Goal: Task Accomplishment & Management: Manage account settings

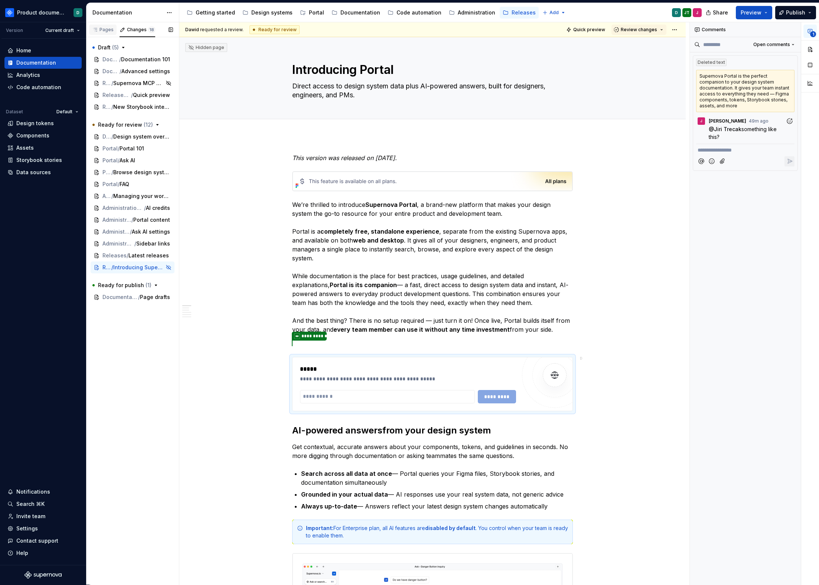
click at [102, 32] on div "Pages" at bounding box center [103, 30] width 22 height 6
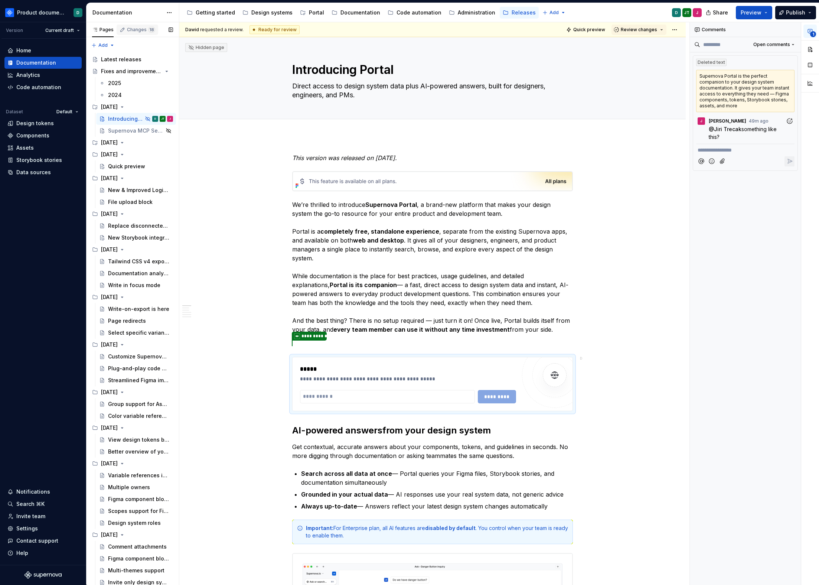
click at [138, 32] on div "Changes 18" at bounding box center [141, 30] width 28 height 6
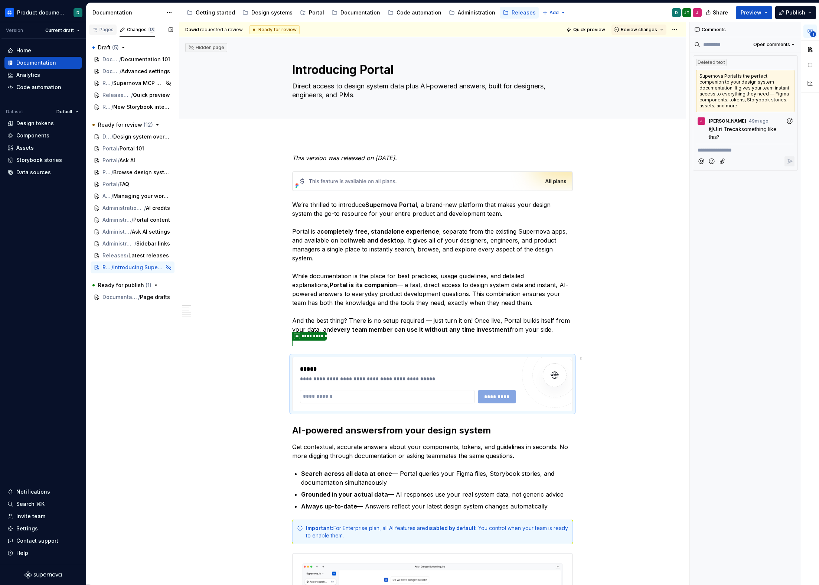
click at [100, 30] on div "Pages" at bounding box center [103, 30] width 22 height 6
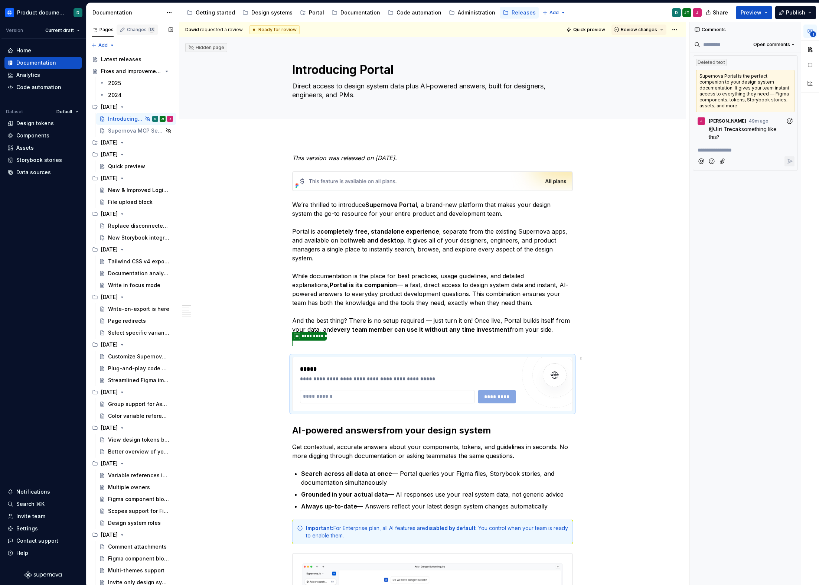
click at [133, 29] on div "Changes 18" at bounding box center [141, 30] width 28 height 6
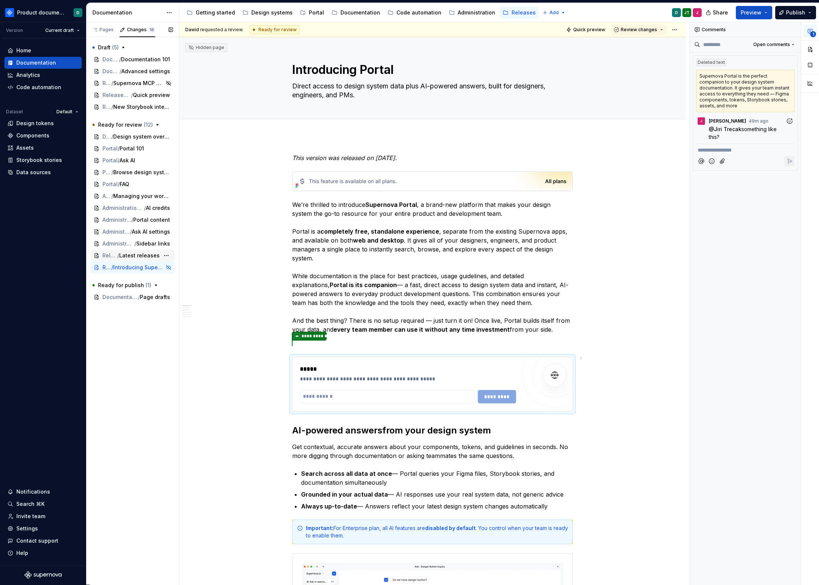
click at [125, 252] on span "Latest releases" at bounding box center [139, 255] width 40 height 7
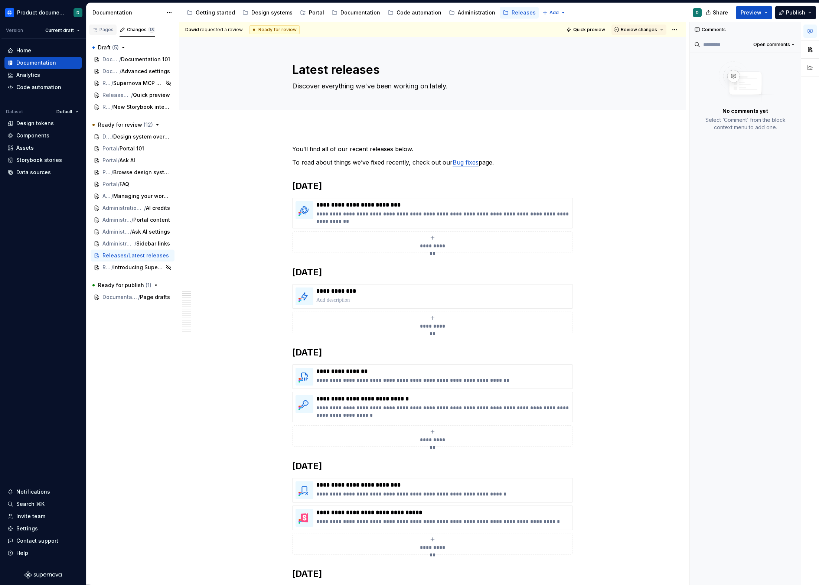
click at [104, 27] on div "Pages" at bounding box center [103, 30] width 22 height 6
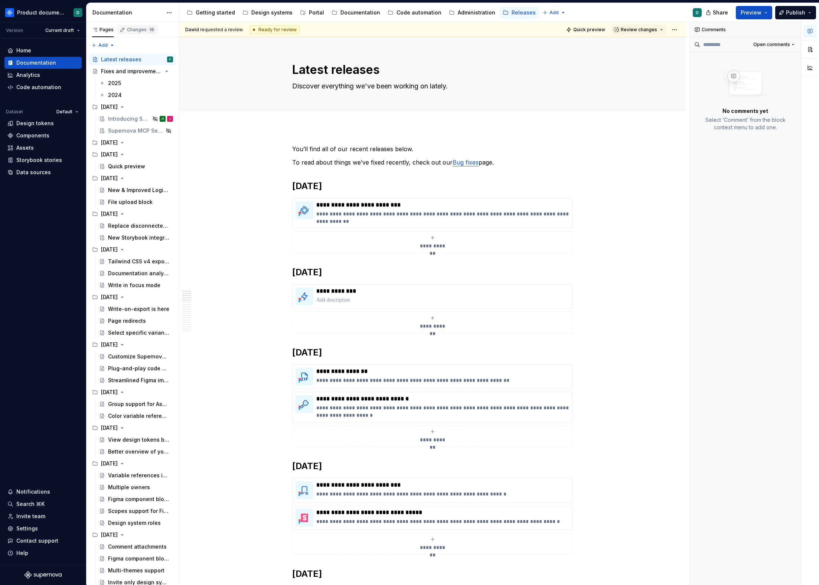
click at [130, 28] on div "Changes 18" at bounding box center [141, 30] width 28 height 6
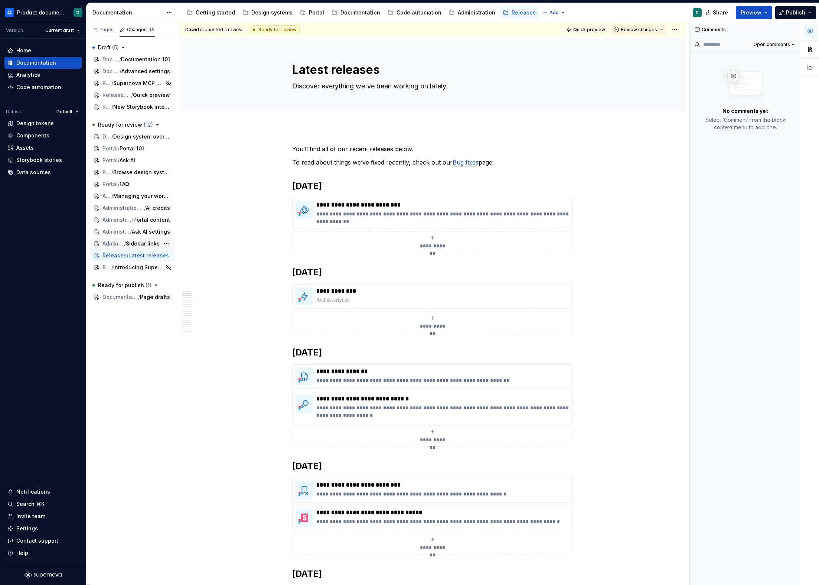
click at [137, 242] on span "Sidebar links" at bounding box center [143, 243] width 34 height 7
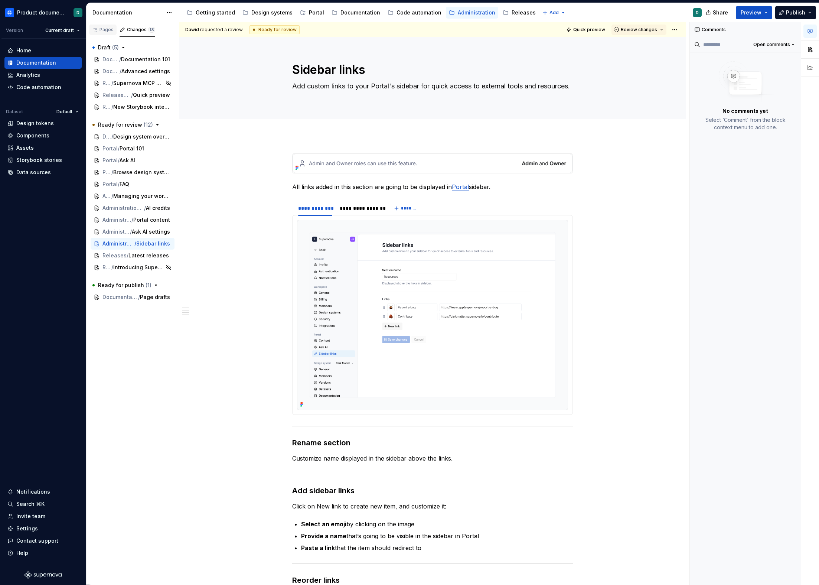
click at [108, 33] on div "Pages" at bounding box center [102, 30] width 27 height 10
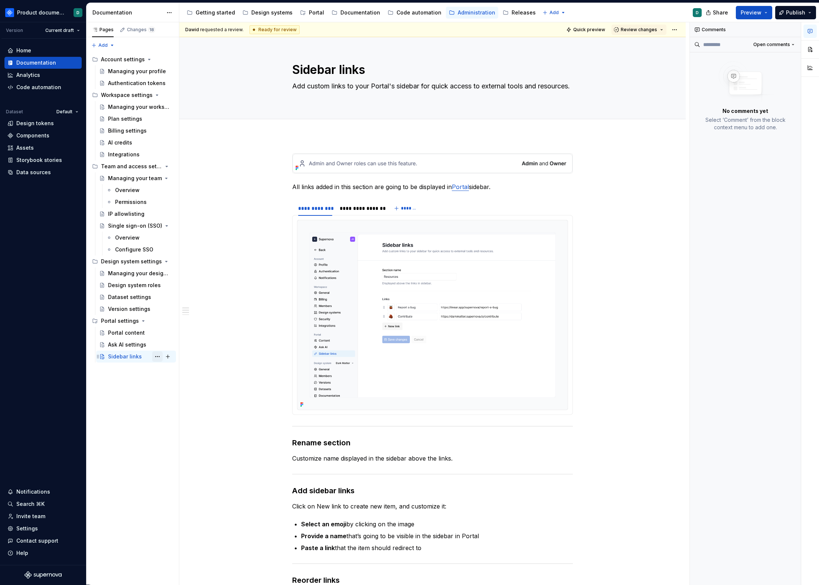
click at [159, 356] on button "Page tree" at bounding box center [157, 356] width 10 height 10
click at [163, 321] on div "Pages Changes 18 Add Accessibility guide for tree Page tree. Navigate the tree …" at bounding box center [132, 303] width 93 height 563
click at [158, 321] on button "Page tree" at bounding box center [157, 321] width 10 height 10
click at [180, 376] on div "Hide group" at bounding box center [202, 372] width 73 height 7
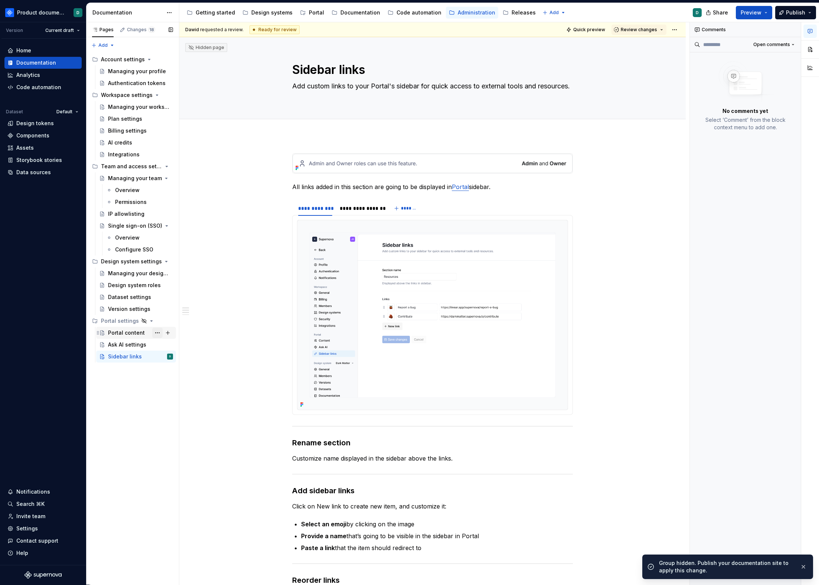
click at [153, 332] on button "Page tree" at bounding box center [157, 333] width 10 height 10
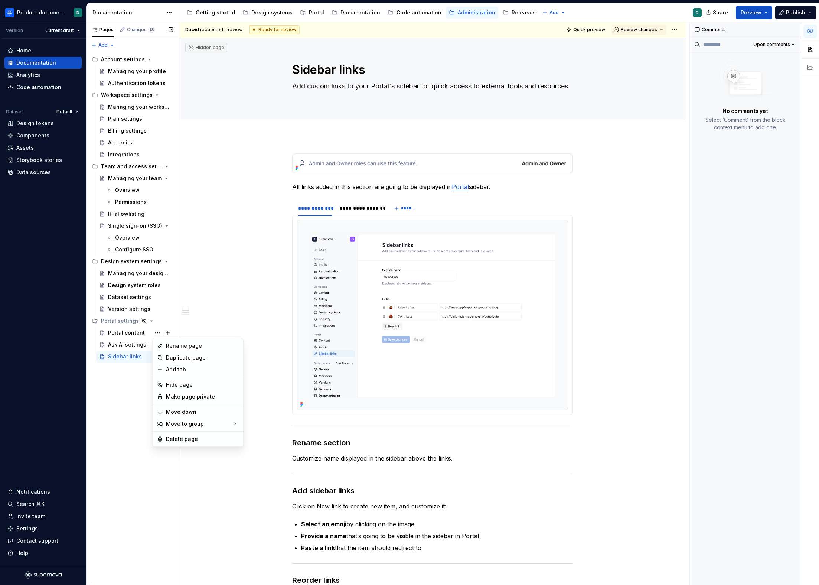
click at [154, 332] on div "Pages Changes 18 Add Accessibility guide for tree Page tree. Navigate the tree …" at bounding box center [132, 303] width 93 height 563
click at [140, 27] on div "Changes 18" at bounding box center [141, 30] width 28 height 6
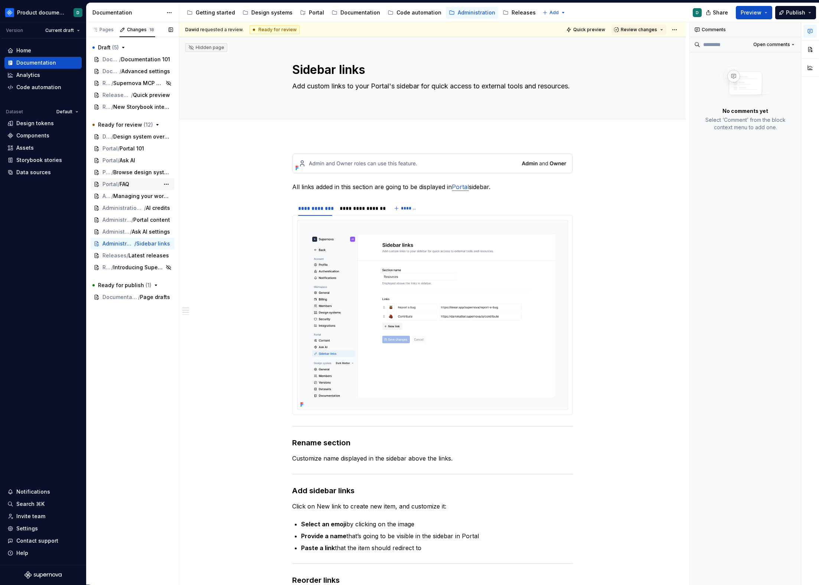
click at [134, 184] on div "Portal / FAQ" at bounding box center [132, 184] width 59 height 7
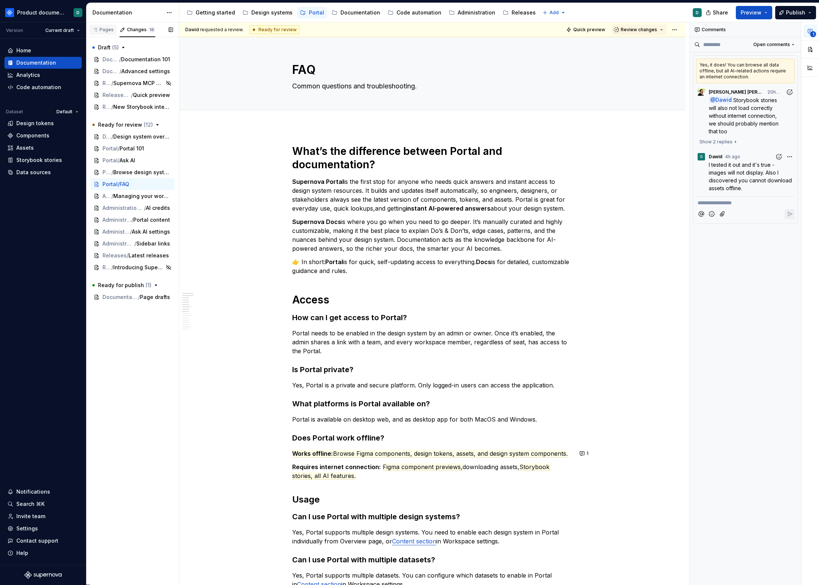
click at [110, 29] on div "Pages" at bounding box center [103, 30] width 22 height 6
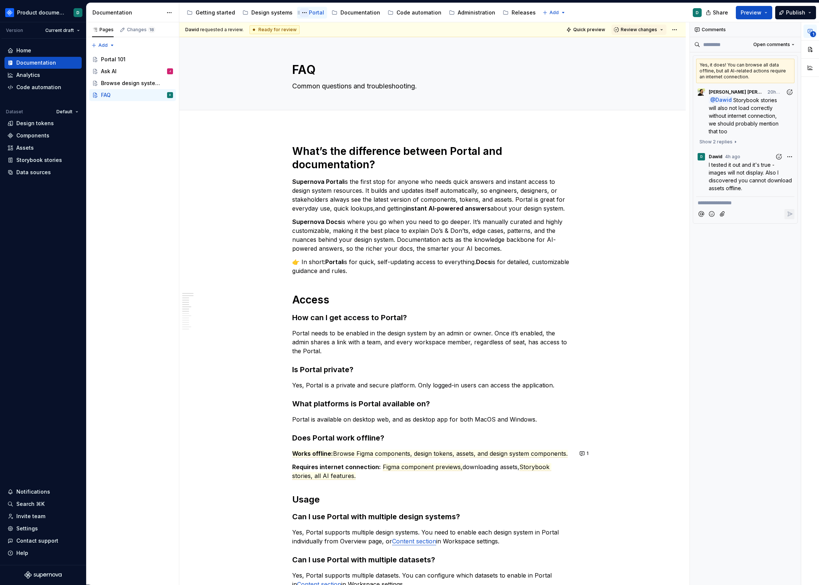
click at [300, 13] on button "Page tree" at bounding box center [304, 12] width 9 height 9
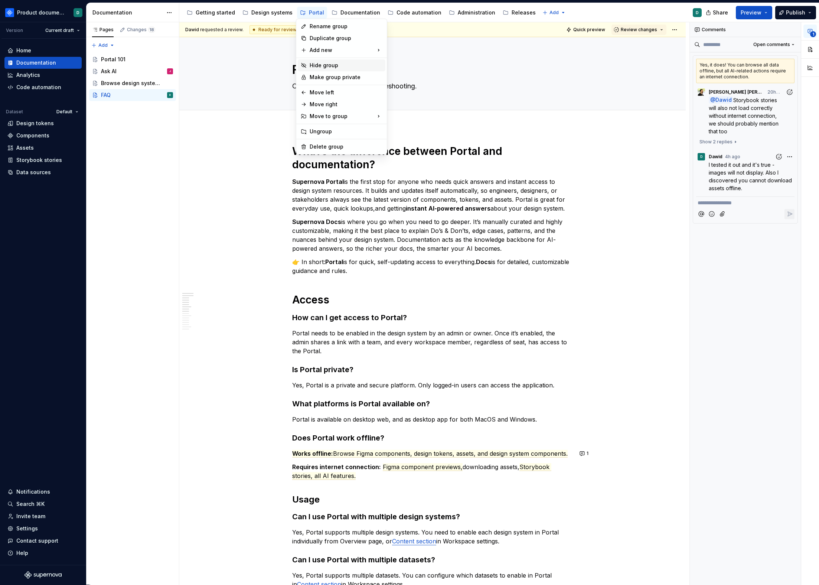
click at [318, 64] on div "Hide group" at bounding box center [346, 65] width 73 height 7
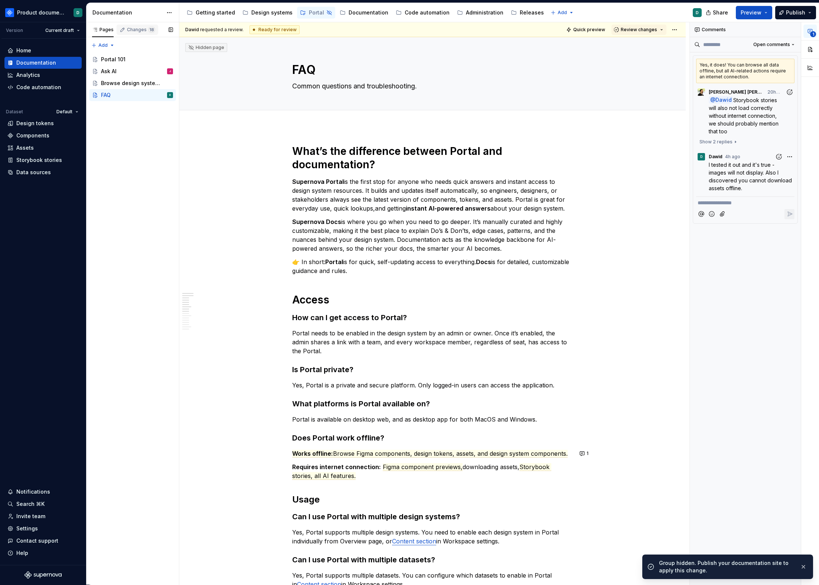
click at [125, 31] on div "Changes 18" at bounding box center [138, 30] width 36 height 6
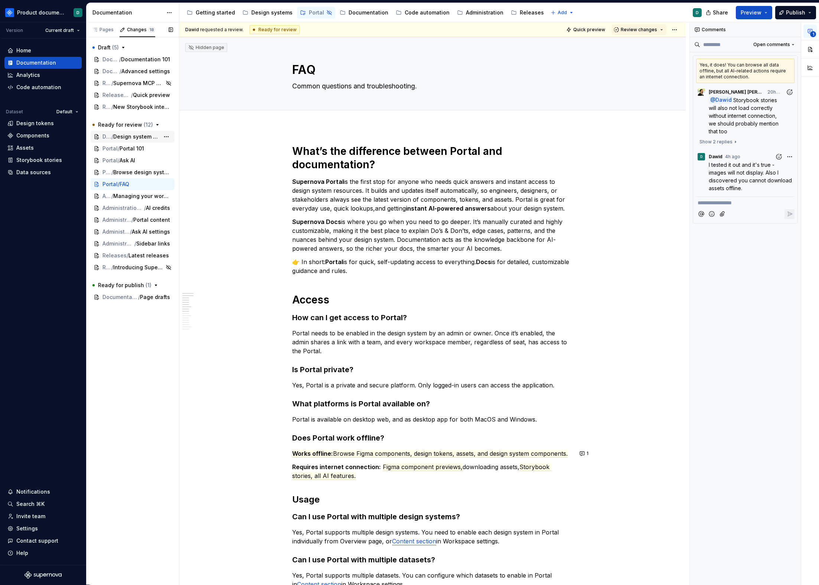
click at [139, 134] on span "Design system overview" at bounding box center [136, 136] width 46 height 7
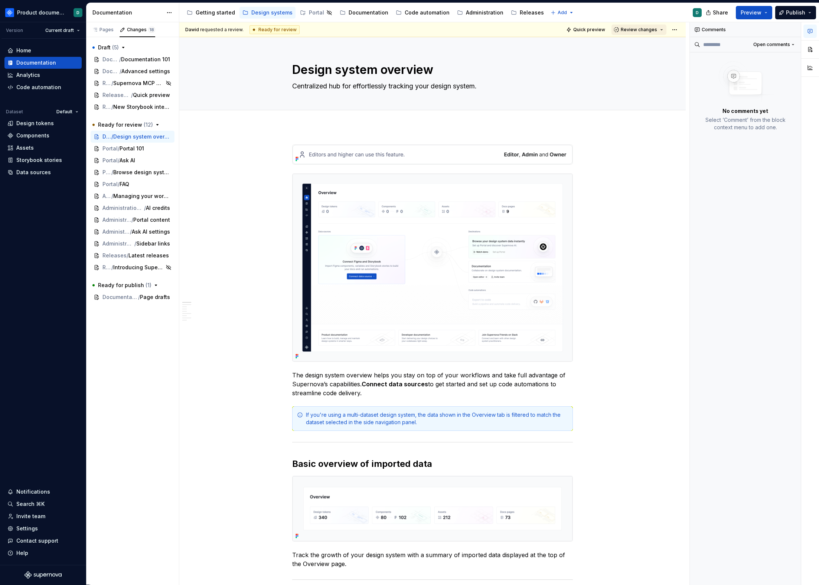
click at [642, 30] on span "Review changes" at bounding box center [639, 30] width 36 height 6
click at [646, 50] on div "This page is ready to publish." at bounding box center [659, 52] width 65 height 6
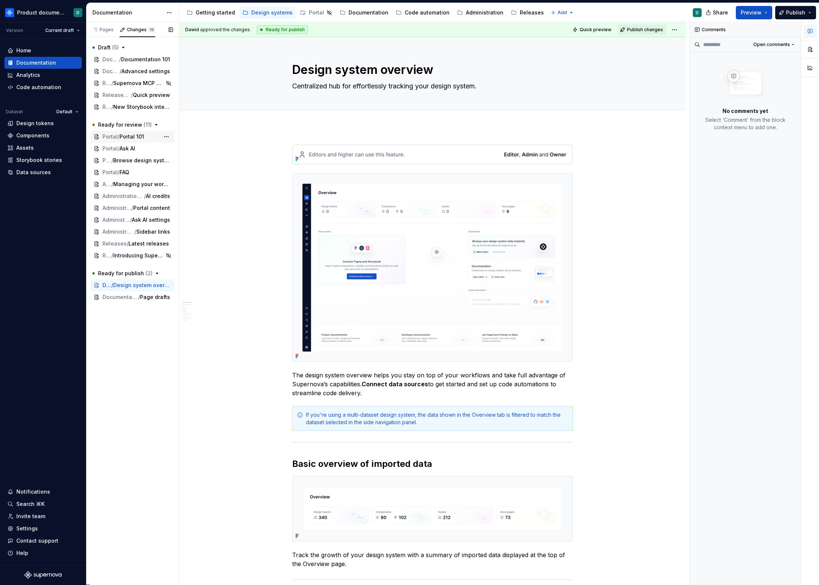
click at [126, 140] on span "Portal 101" at bounding box center [132, 136] width 25 height 7
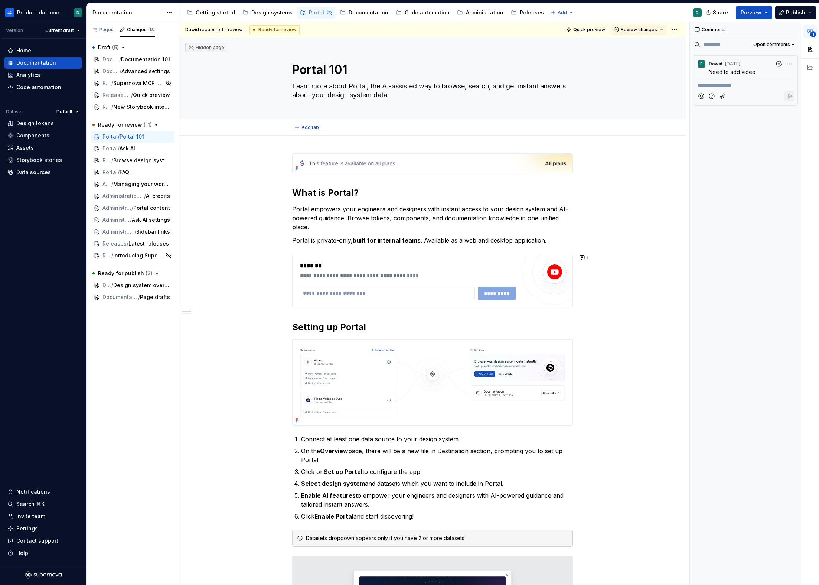
type textarea "*"
click at [523, 266] on div at bounding box center [554, 271] width 65 height 65
click at [554, 240] on p "Portal is private-only, built for internal teams . Available as a web and deskt…" at bounding box center [432, 240] width 281 height 9
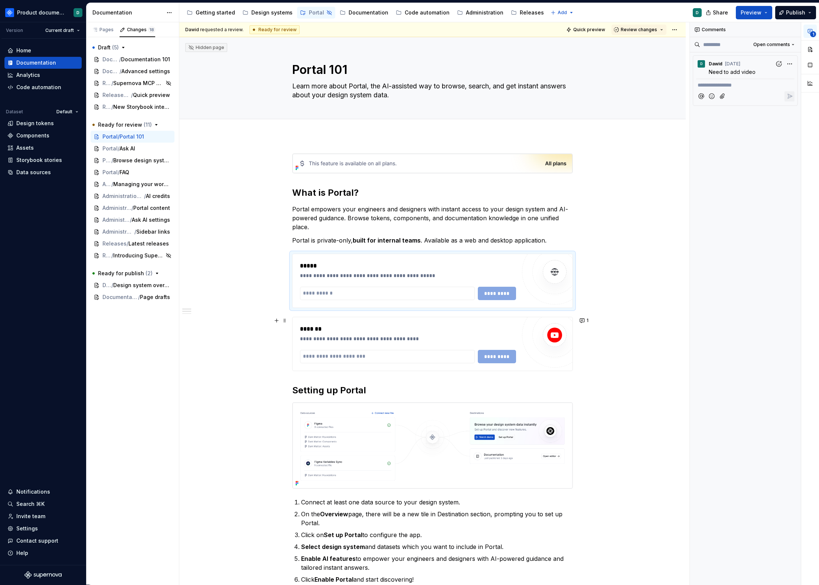
click at [529, 345] on div at bounding box center [554, 334] width 65 height 65
click at [544, 318] on div at bounding box center [555, 335] width 45 height 45
click at [543, 317] on div "**********" at bounding box center [432, 344] width 281 height 54
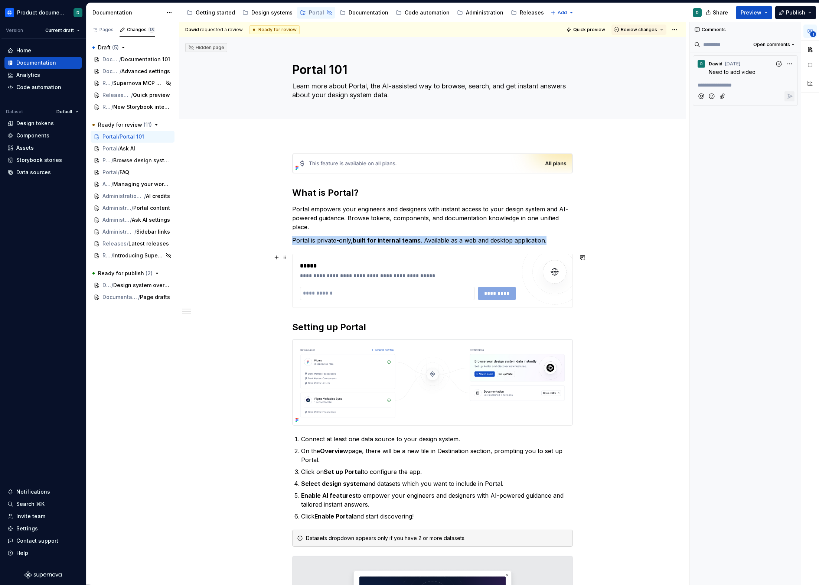
click at [555, 273] on img at bounding box center [555, 271] width 15 height 15
click at [580, 256] on button "button" at bounding box center [583, 257] width 10 height 10
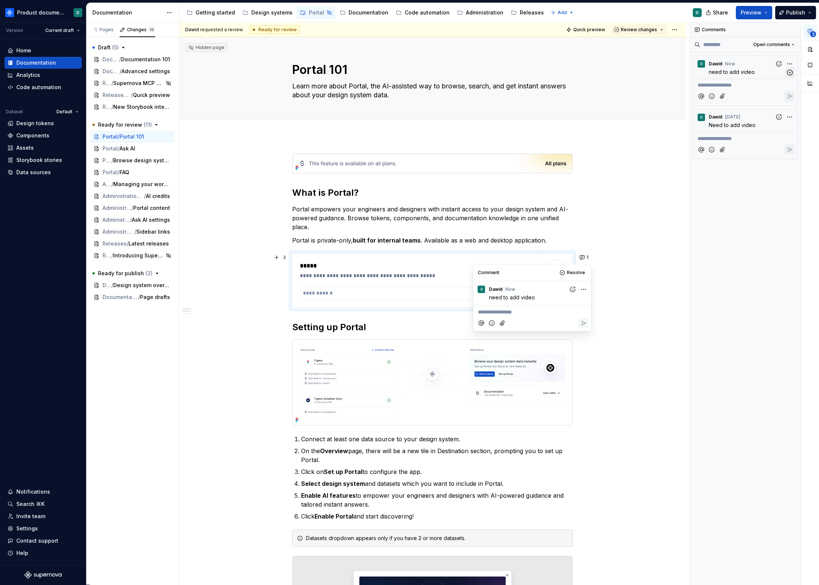
click at [788, 74] on icon "button" at bounding box center [790, 72] width 5 height 5
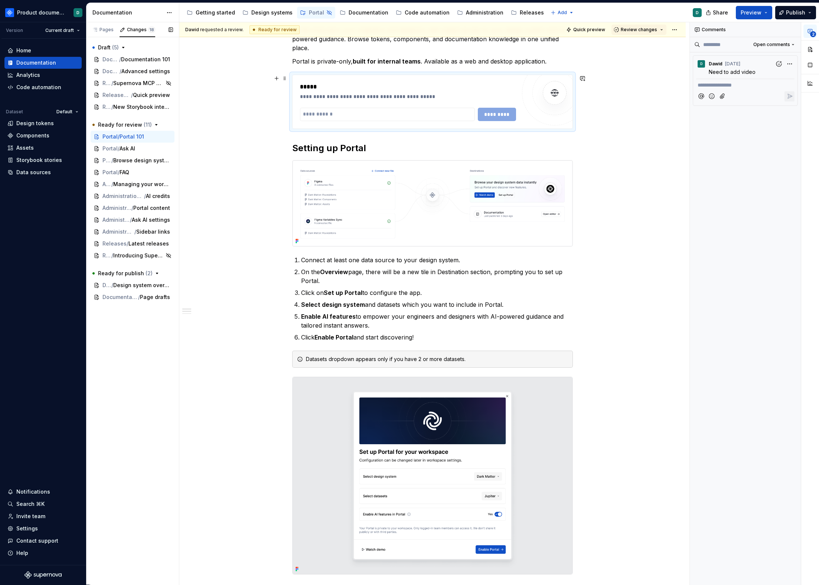
scroll to position [194, 0]
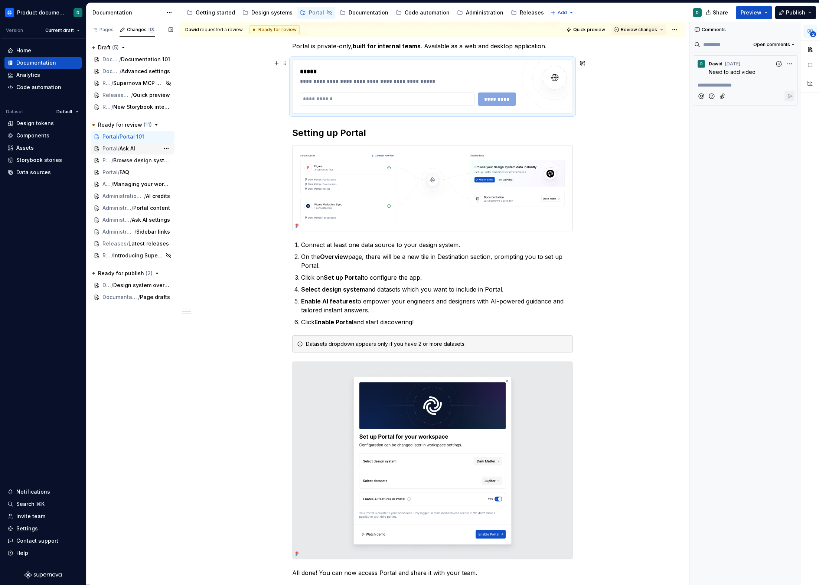
click at [132, 148] on span "Ask AI" at bounding box center [128, 148] width 16 height 7
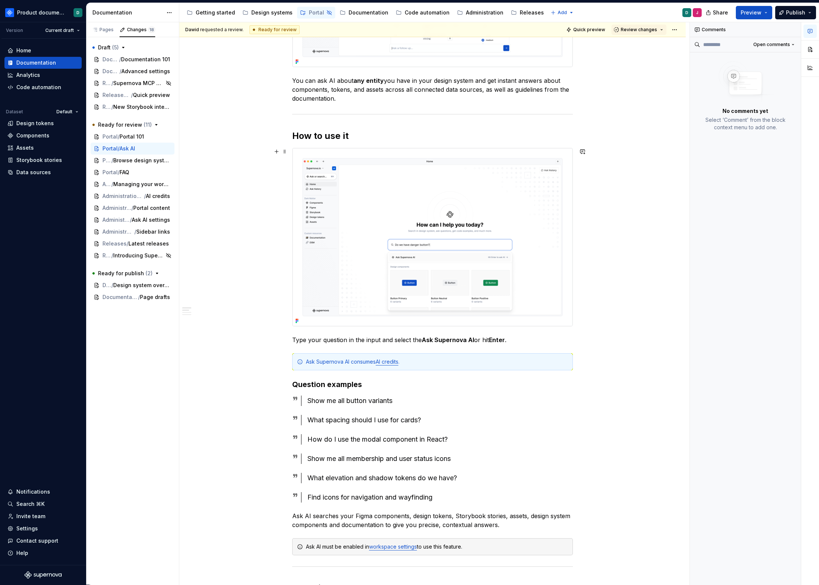
scroll to position [170, 0]
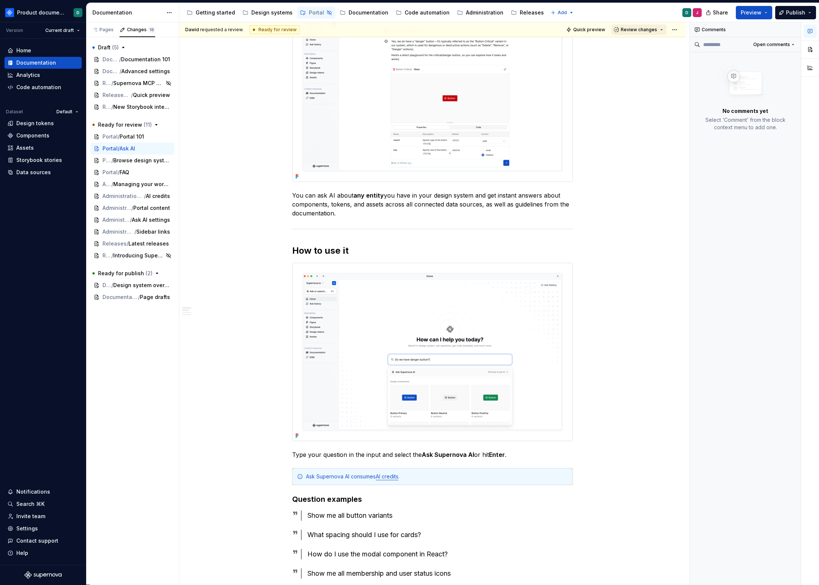
click at [642, 30] on span "Review changes" at bounding box center [639, 30] width 36 height 6
click at [639, 49] on div "This page is ready to publish." at bounding box center [659, 52] width 65 height 6
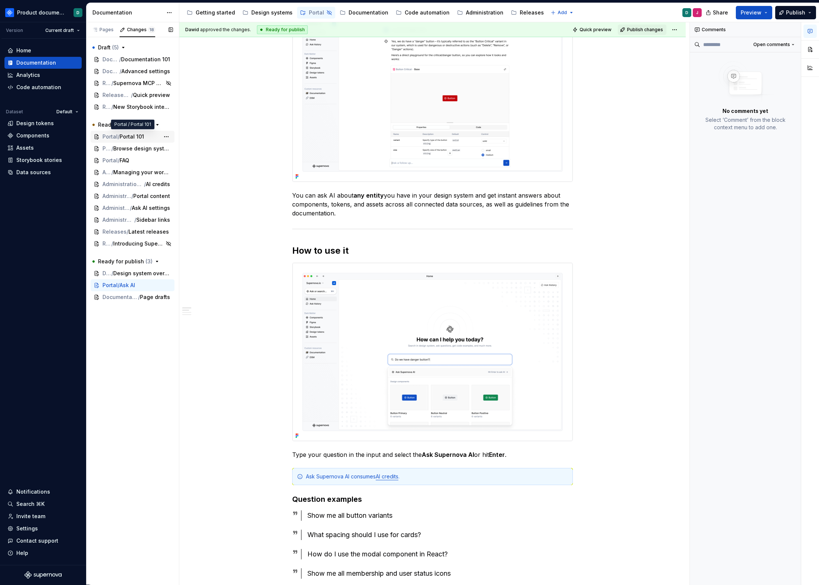
click at [123, 138] on span "Portal 101" at bounding box center [132, 136] width 25 height 7
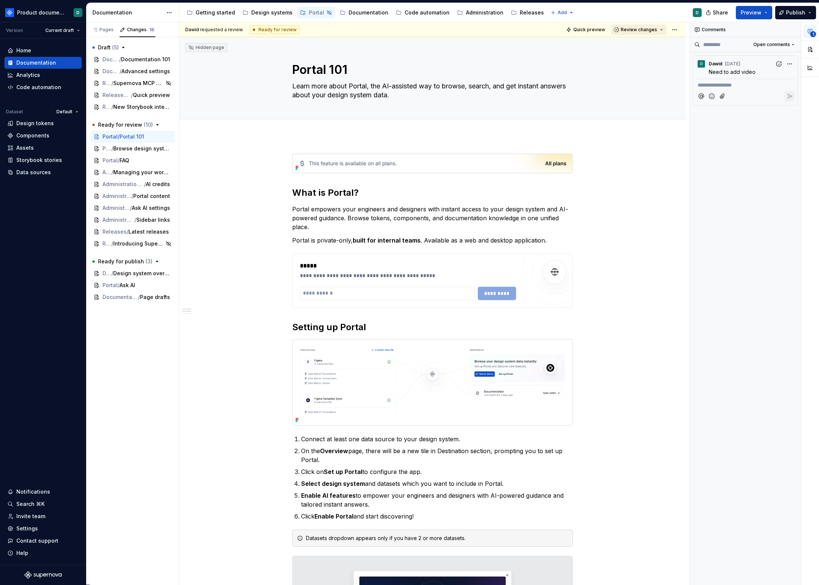
click at [628, 29] on span "Review changes" at bounding box center [639, 30] width 36 height 6
click at [628, 45] on div "Approve" at bounding box center [659, 43] width 65 height 7
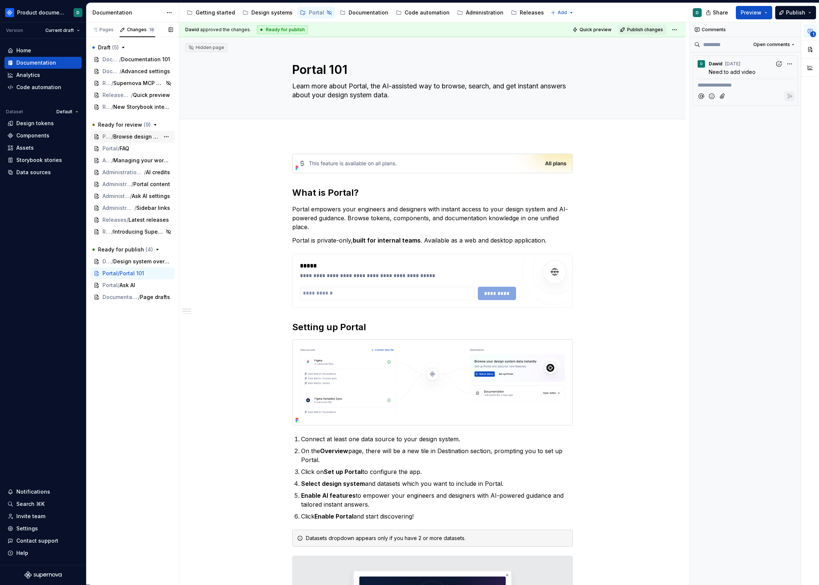
click at [113, 137] on span "/" at bounding box center [112, 136] width 2 height 7
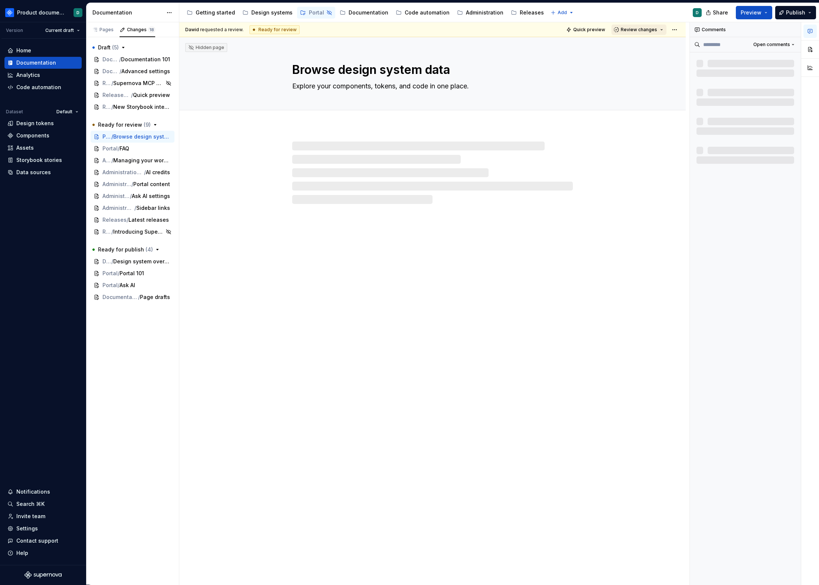
click at [634, 29] on span "Review changes" at bounding box center [639, 30] width 36 height 6
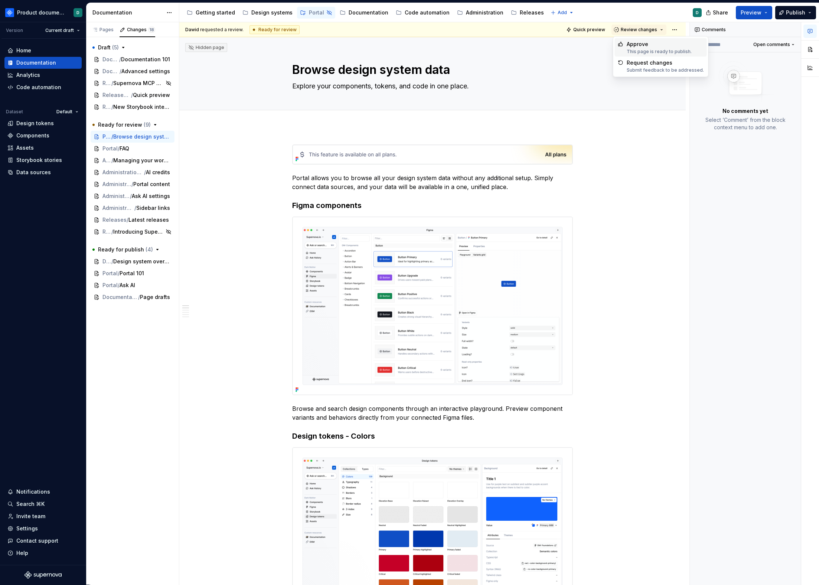
click at [636, 46] on div "Approve" at bounding box center [659, 43] width 65 height 7
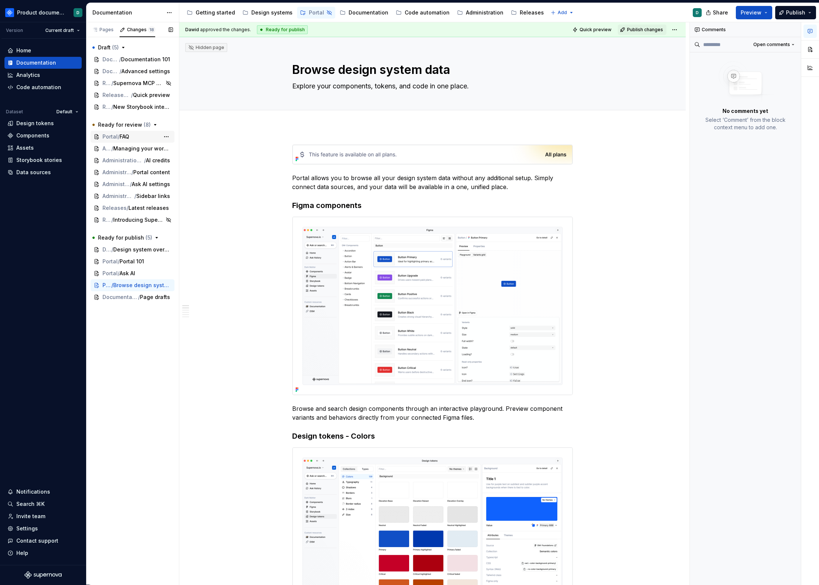
click at [109, 136] on span "Portal" at bounding box center [110, 136] width 15 height 7
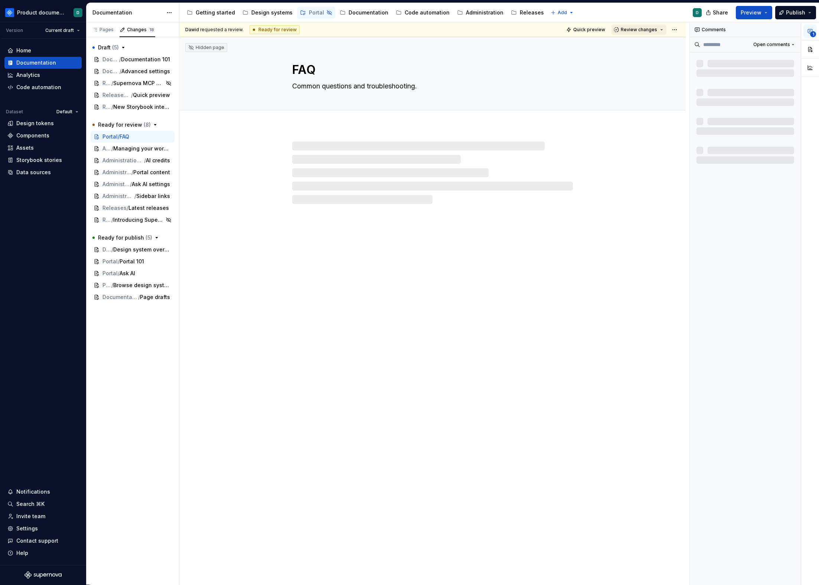
click at [646, 28] on span "Review changes" at bounding box center [639, 30] width 36 height 6
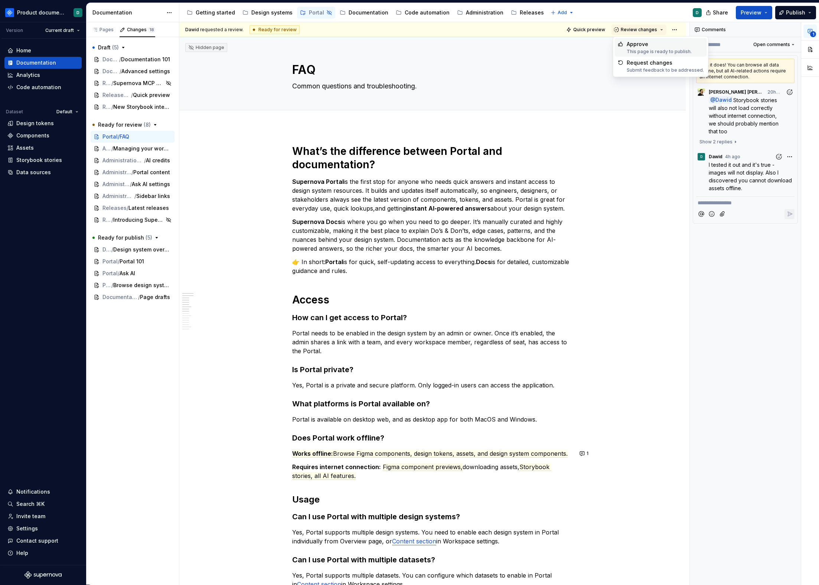
click at [636, 46] on div "Approve" at bounding box center [659, 43] width 65 height 7
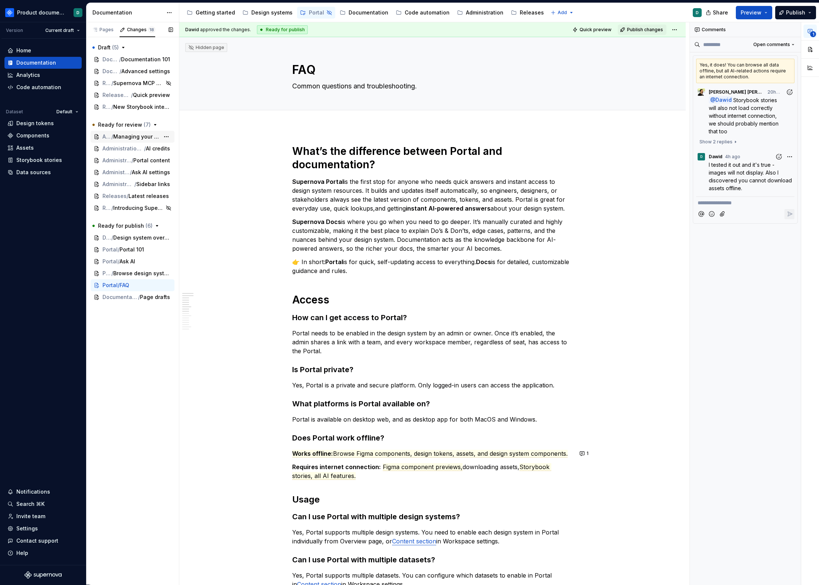
click at [126, 135] on span "Managing your workspace" at bounding box center [136, 136] width 46 height 7
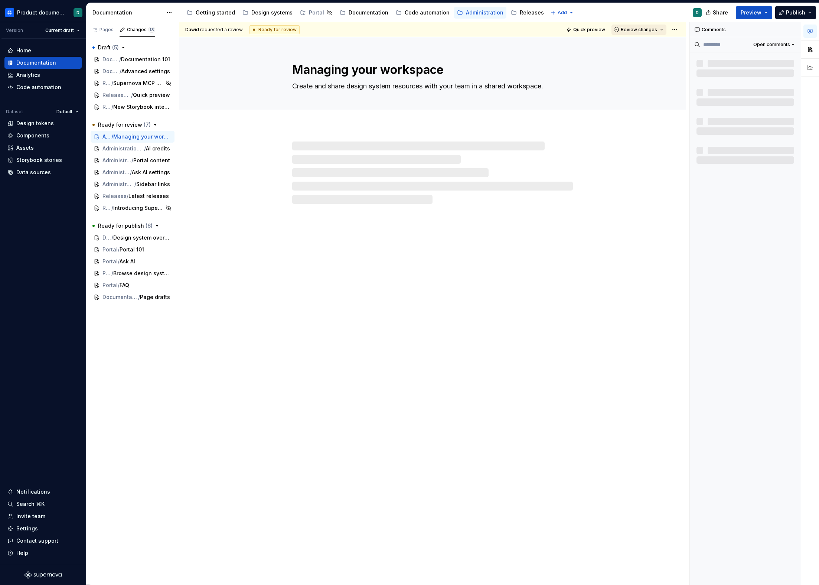
click at [628, 31] on span "Review changes" at bounding box center [639, 30] width 36 height 6
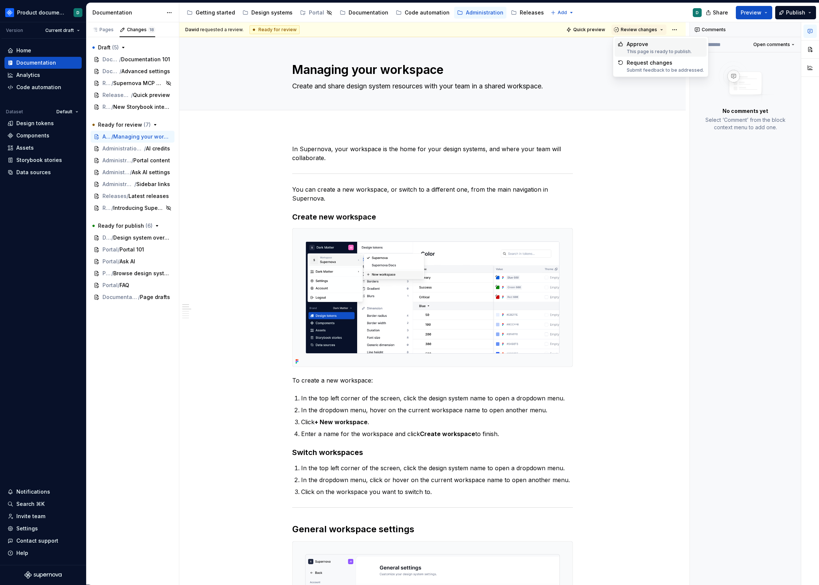
click at [632, 43] on div "Approve" at bounding box center [659, 43] width 65 height 7
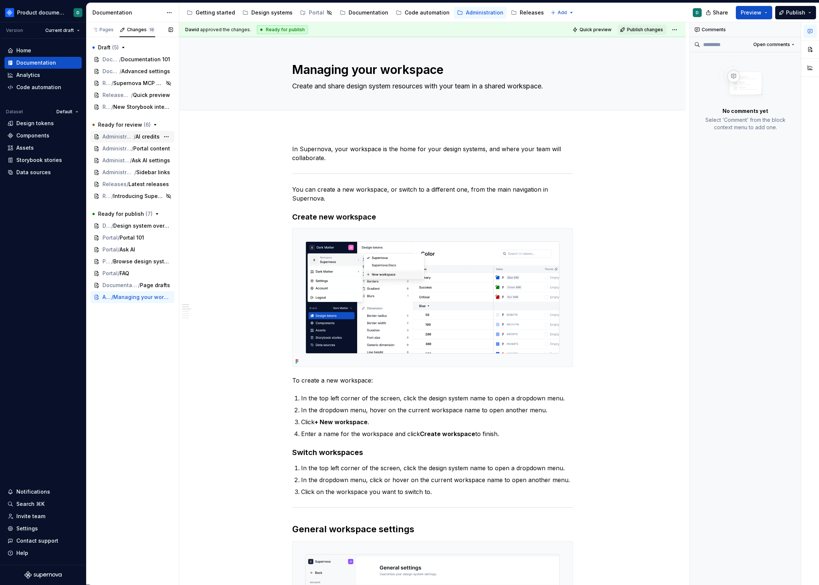
click at [129, 135] on span "Administration / Workspace settings" at bounding box center [118, 136] width 31 height 7
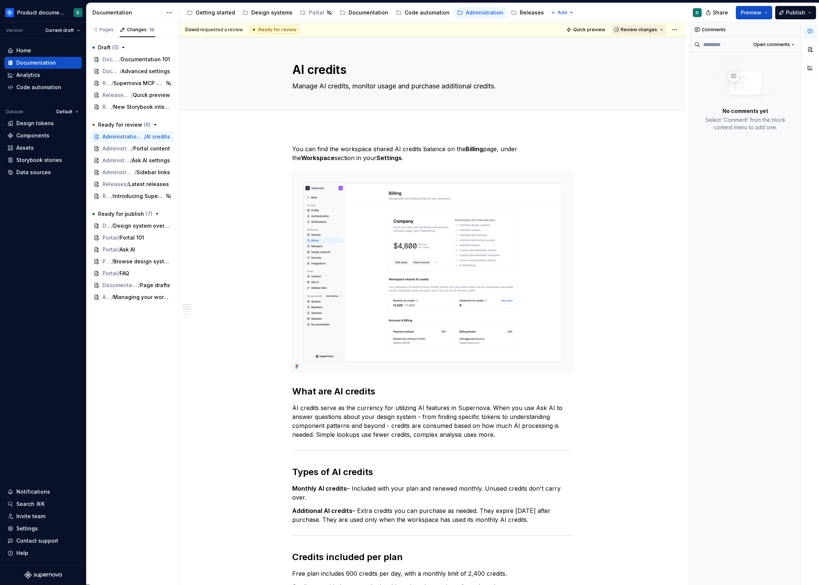
click at [644, 31] on span "Review changes" at bounding box center [639, 30] width 36 height 6
click at [640, 50] on div "This page is ready to publish." at bounding box center [659, 52] width 65 height 6
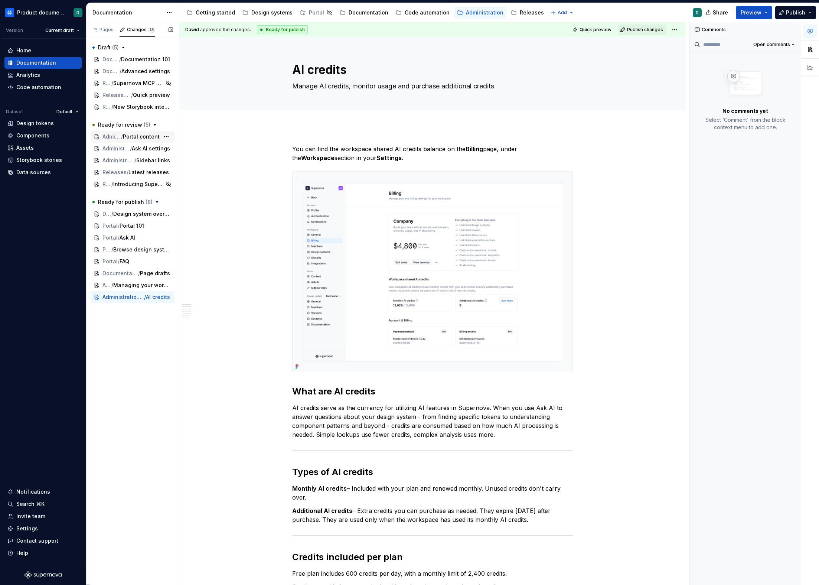
click at [130, 134] on span "Portal content" at bounding box center [141, 136] width 37 height 7
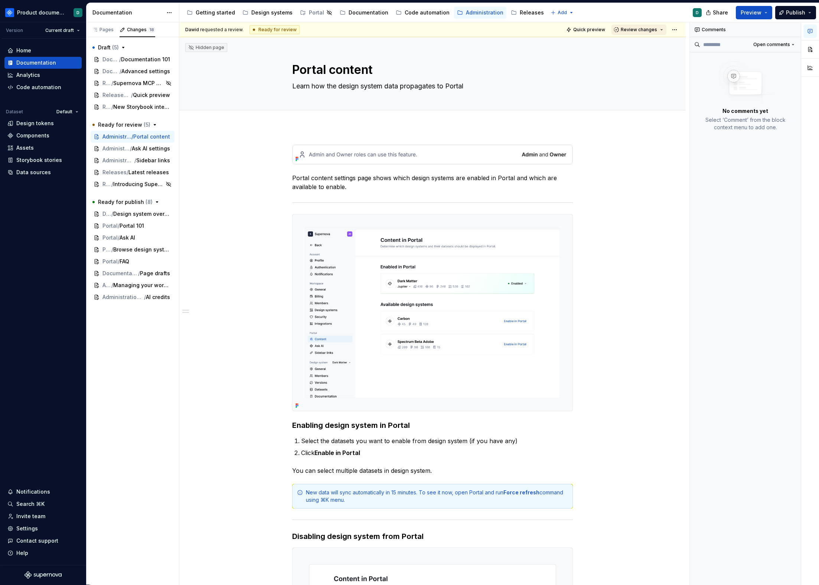
click at [625, 29] on span "Review changes" at bounding box center [639, 30] width 36 height 6
click at [632, 48] on div "Approve This page is ready to publish." at bounding box center [659, 47] width 65 height 14
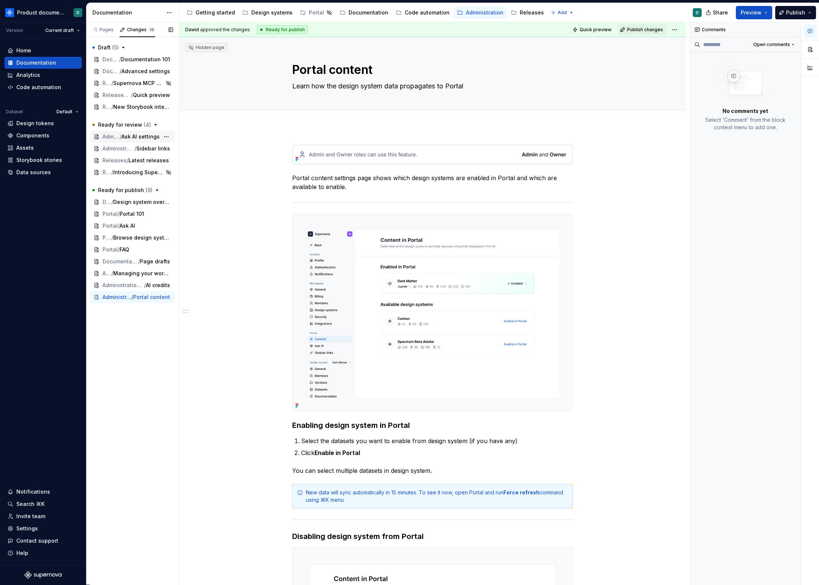
click at [121, 136] on span "/" at bounding box center [121, 136] width 2 height 7
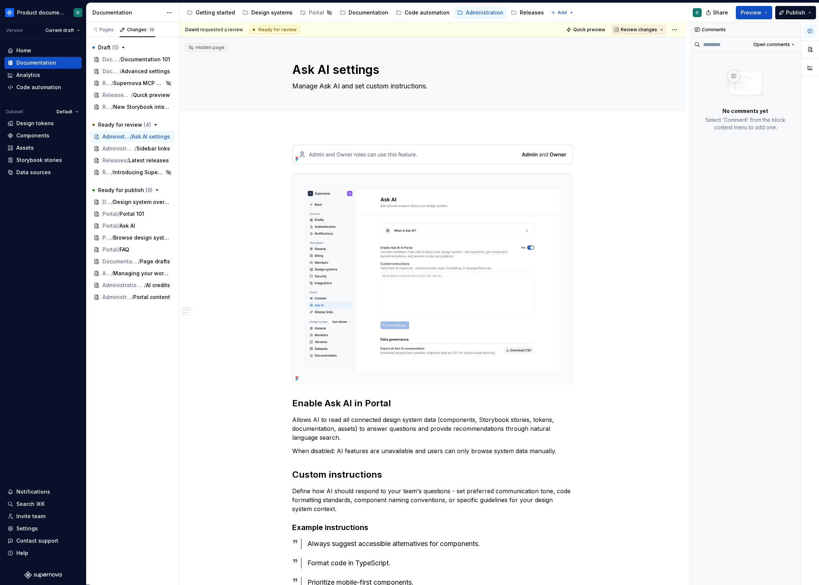
click at [647, 31] on span "Review changes" at bounding box center [639, 30] width 36 height 6
click at [643, 45] on div "Approve" at bounding box center [659, 43] width 65 height 7
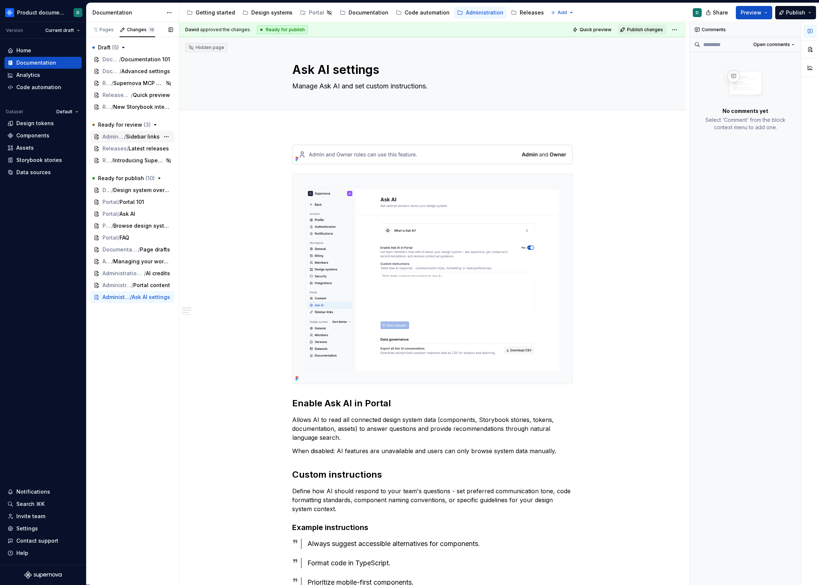
click at [158, 138] on span "Sidebar links" at bounding box center [143, 136] width 34 height 7
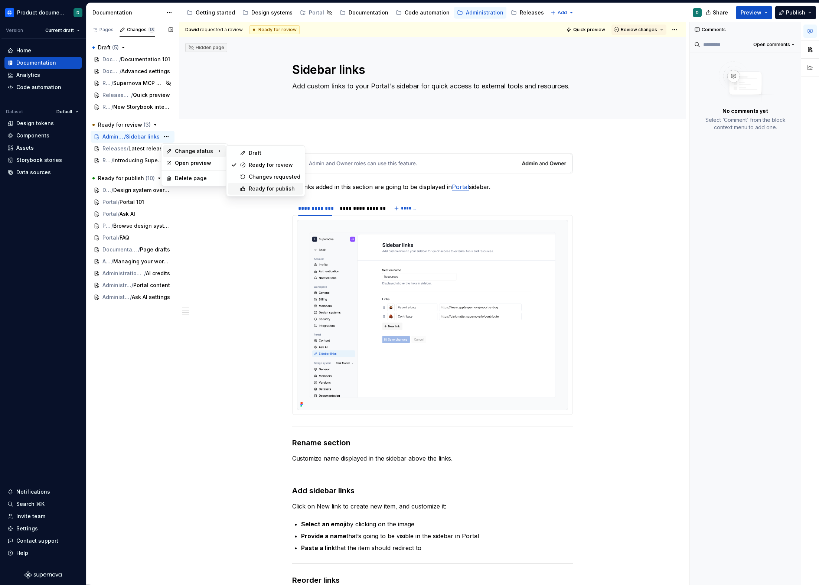
click at [257, 187] on div "Ready for publish" at bounding box center [275, 188] width 52 height 7
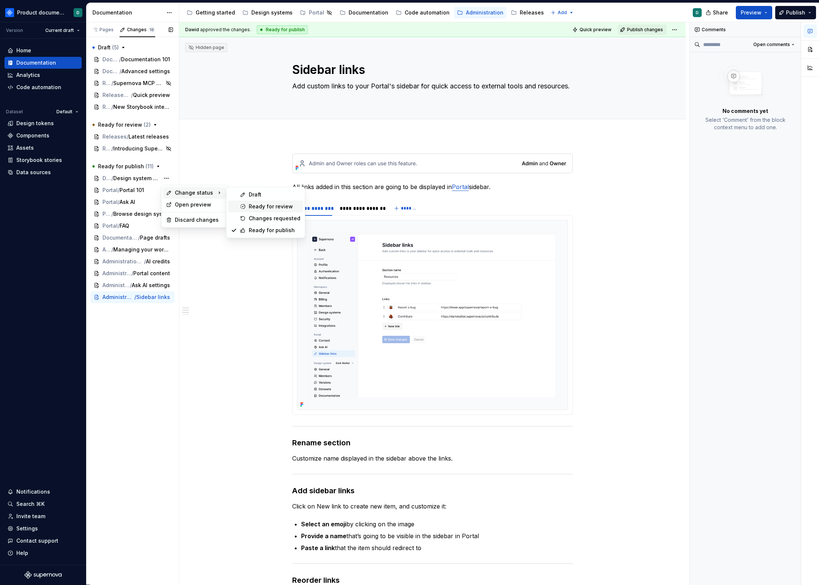
click at [251, 205] on div "Ready for review" at bounding box center [275, 206] width 52 height 7
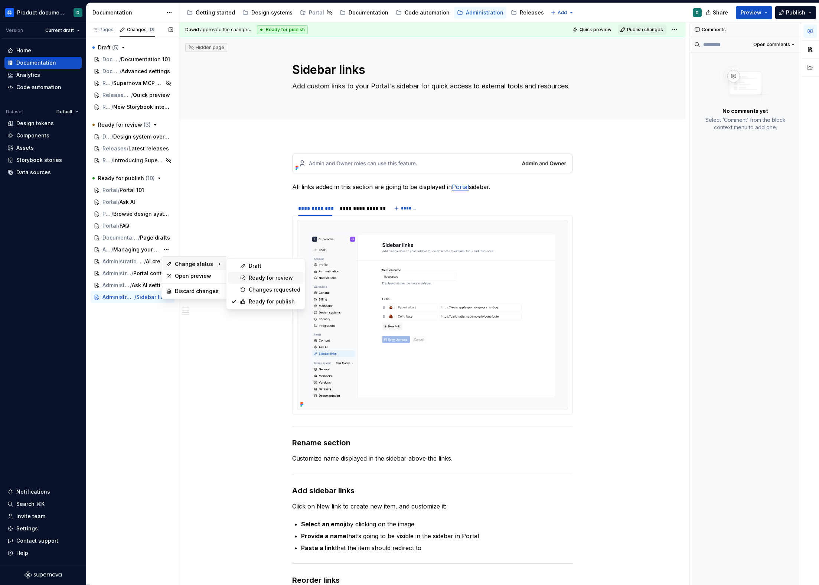
click at [249, 277] on div "Ready for review" at bounding box center [275, 277] width 52 height 7
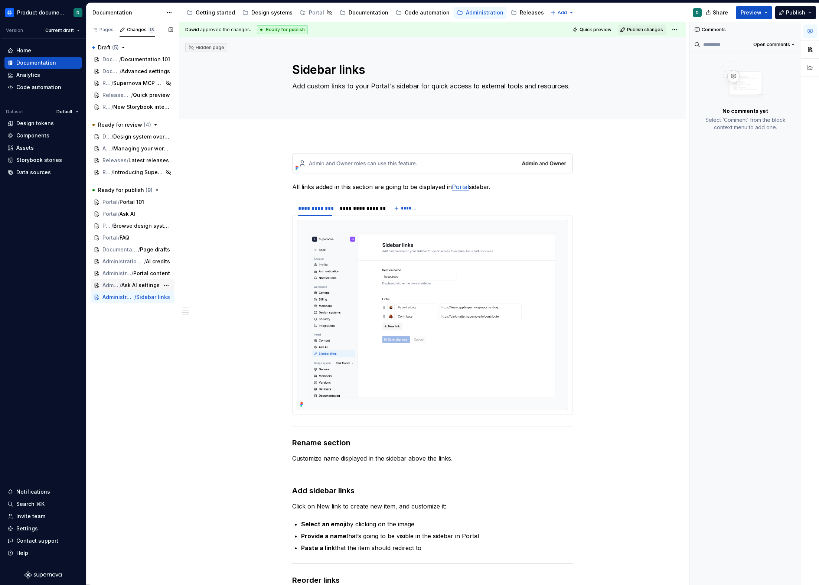
click at [132, 286] on span "Ask AI settings" at bounding box center [140, 285] width 38 height 7
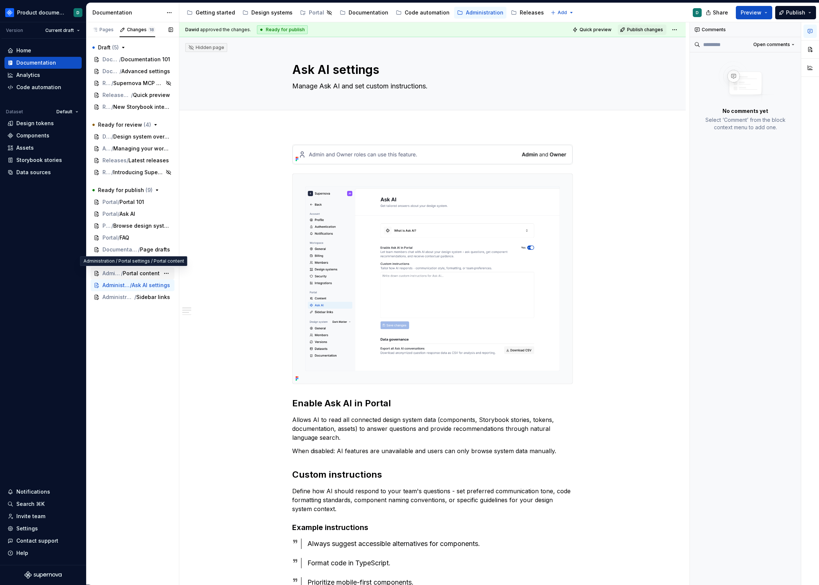
click at [126, 271] on span "Portal content" at bounding box center [141, 273] width 37 height 7
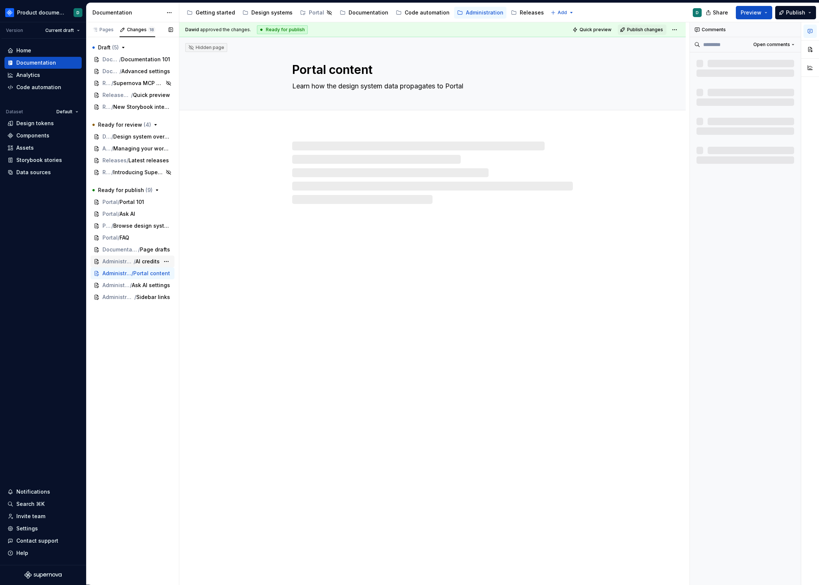
click at [124, 259] on span "Administration / Workspace settings" at bounding box center [118, 261] width 31 height 7
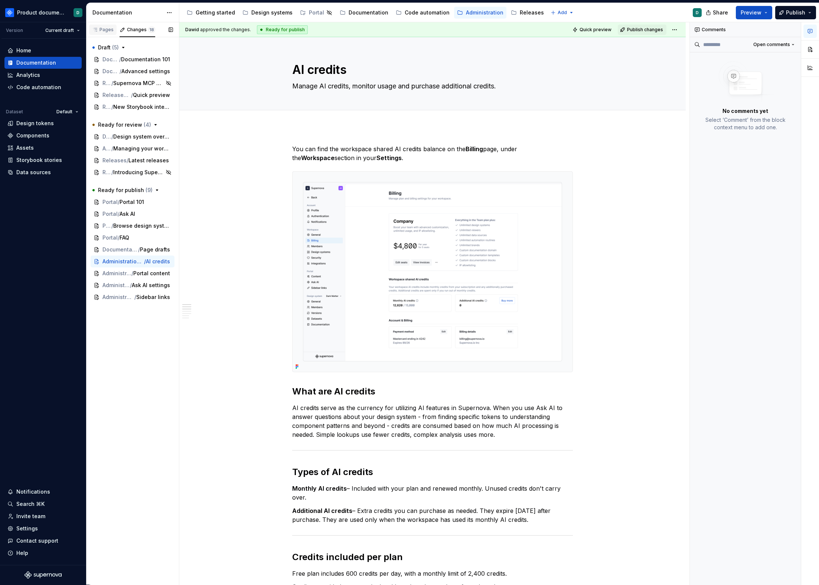
click at [104, 32] on div "Pages" at bounding box center [103, 30] width 22 height 6
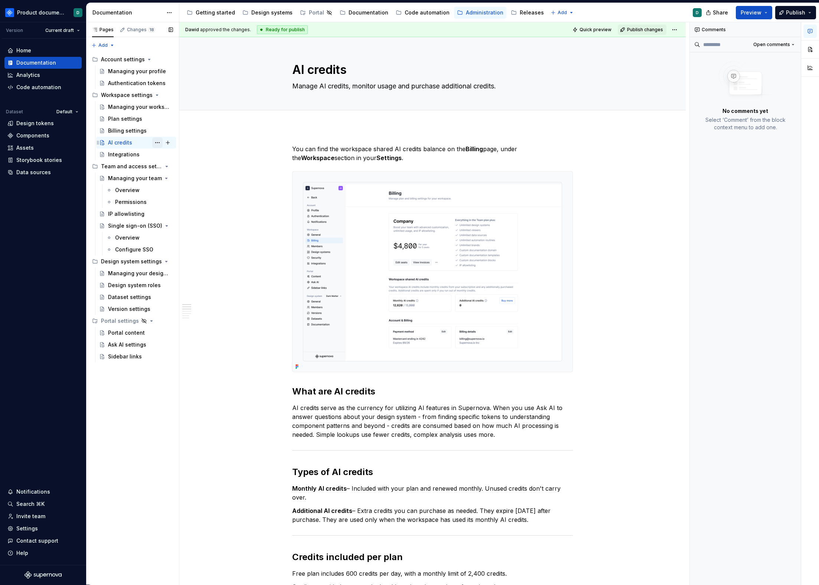
click at [155, 142] on button "Page tree" at bounding box center [157, 142] width 10 height 10
click at [182, 197] on div "Hide page" at bounding box center [202, 194] width 73 height 7
click at [148, 28] on span "18" at bounding box center [151, 30] width 7 height 6
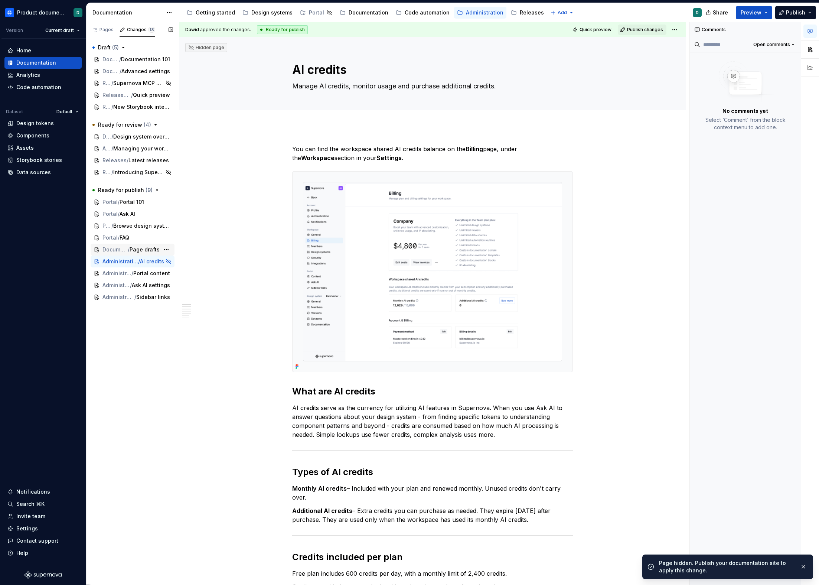
click at [125, 249] on span "Documentation / Getting started" at bounding box center [115, 249] width 25 height 7
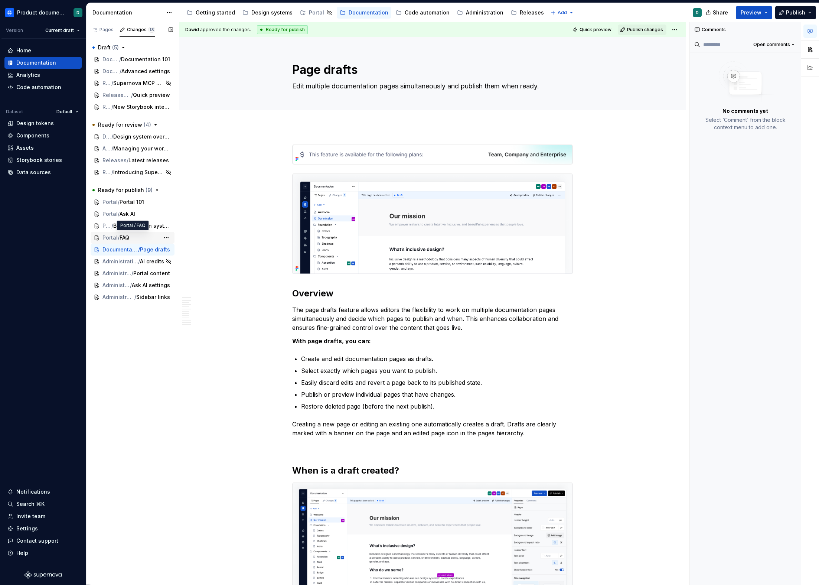
click at [124, 238] on span "FAQ" at bounding box center [125, 237] width 10 height 7
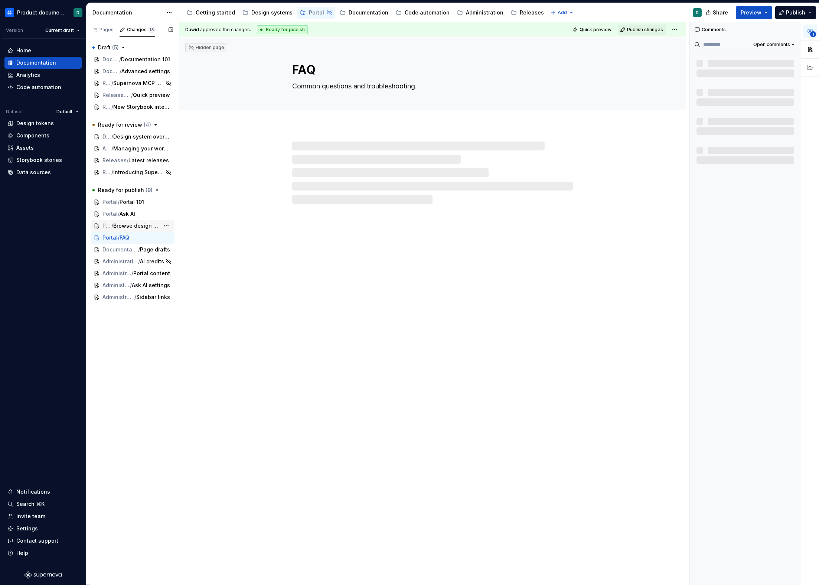
click at [122, 230] on div "Portal / Browse design system data" at bounding box center [133, 226] width 84 height 12
click at [120, 215] on span "/" at bounding box center [119, 213] width 2 height 7
click at [123, 201] on span "Portal 101" at bounding box center [132, 201] width 25 height 7
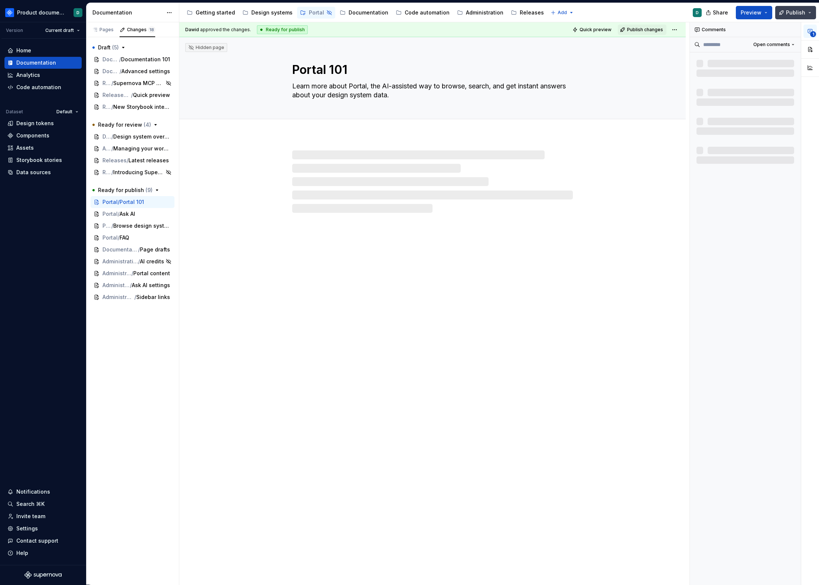
click at [798, 9] on span "Publish" at bounding box center [795, 12] width 19 height 7
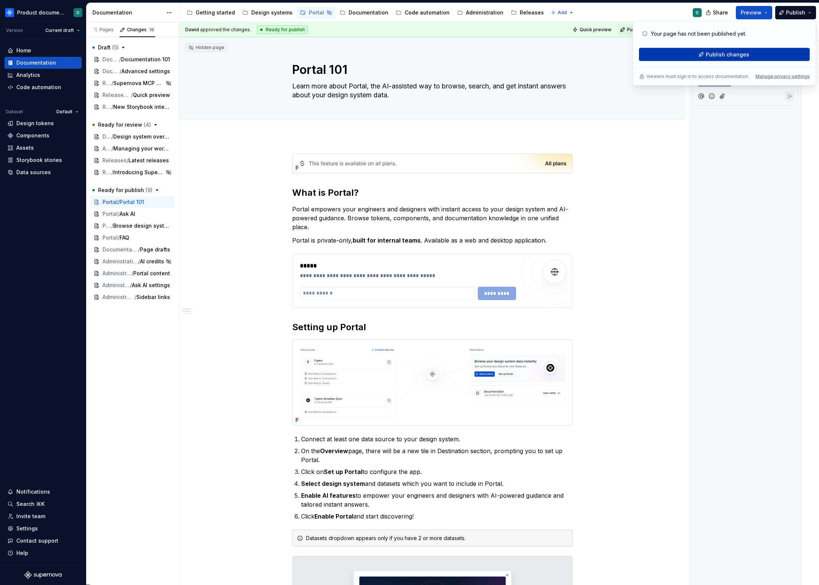
click at [751, 49] on button "Publish changes" at bounding box center [724, 54] width 171 height 13
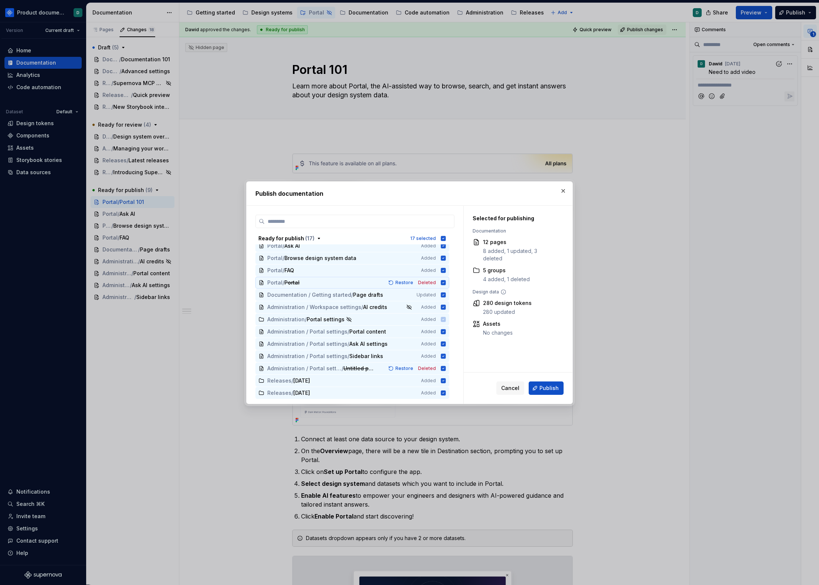
scroll to position [60, 0]
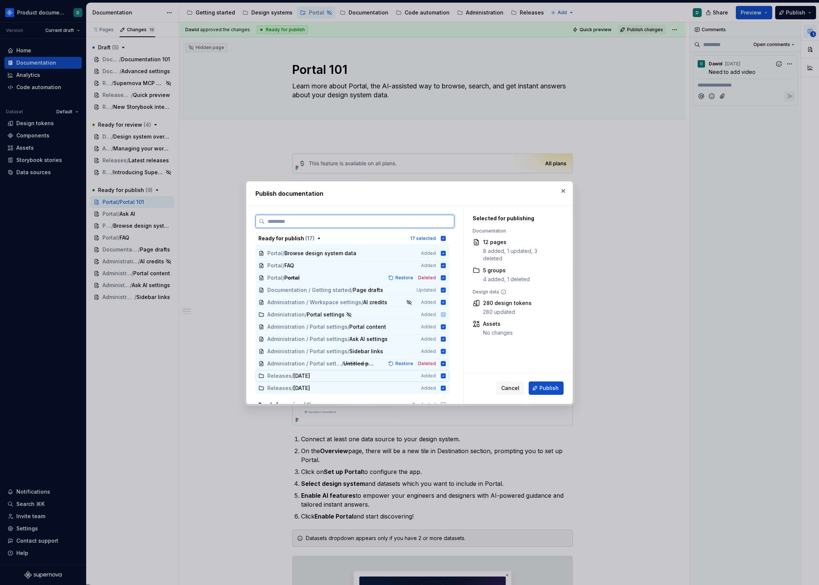
click at [443, 375] on icon at bounding box center [443, 375] width 5 height 5
click at [443, 374] on icon at bounding box center [444, 376] width 6 height 6
click at [567, 190] on button "button" at bounding box center [563, 191] width 10 height 10
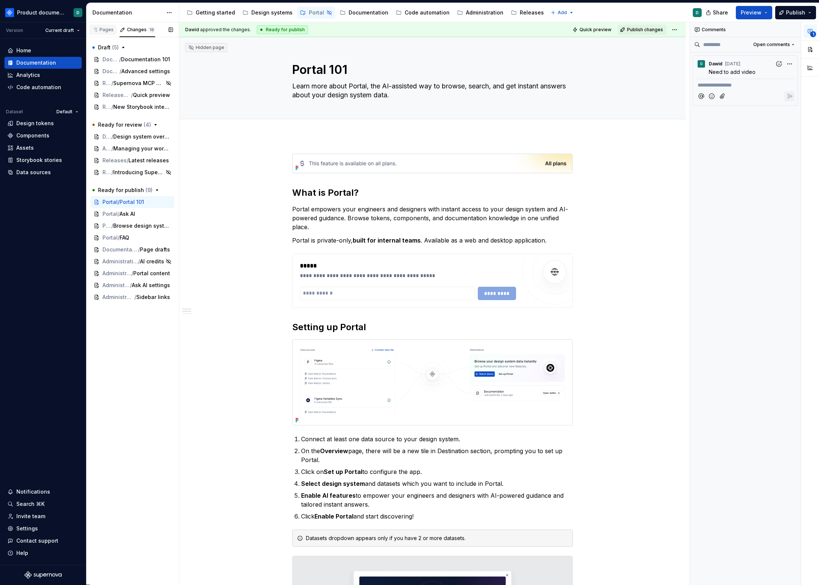
click at [100, 29] on div "Pages" at bounding box center [103, 30] width 22 height 6
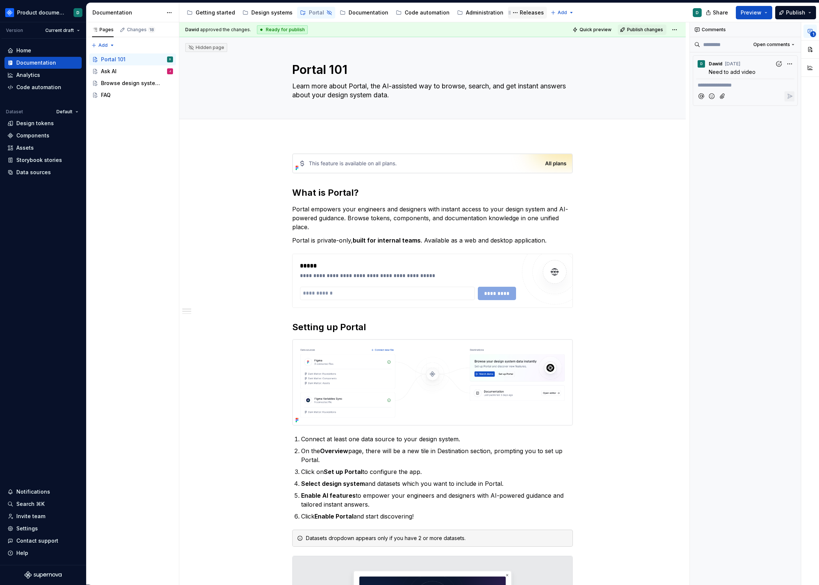
click at [520, 13] on div "Releases" at bounding box center [532, 12] width 24 height 7
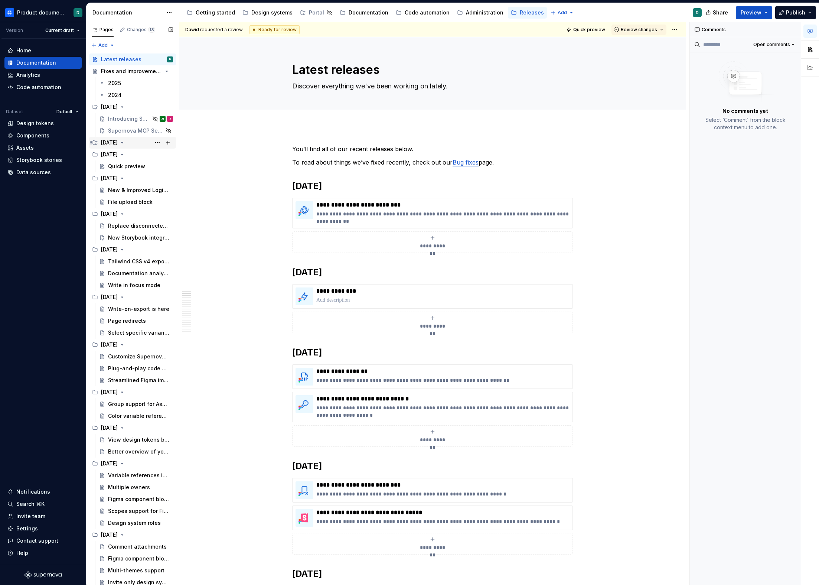
click at [118, 144] on div "[DATE]" at bounding box center [109, 142] width 17 height 7
click at [152, 143] on button "Page tree" at bounding box center [157, 142] width 10 height 10
click at [181, 279] on div "Delete group" at bounding box center [198, 275] width 73 height 7
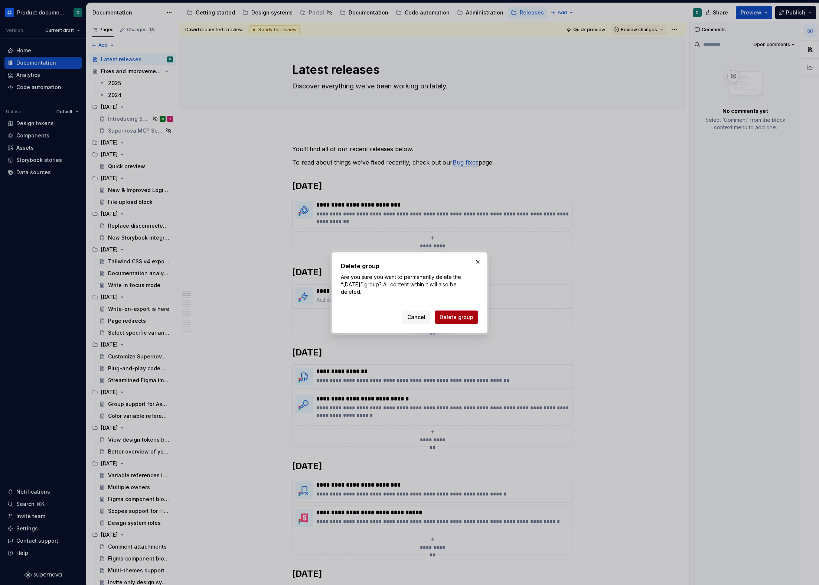
click at [451, 315] on span "Delete group" at bounding box center [457, 317] width 34 height 7
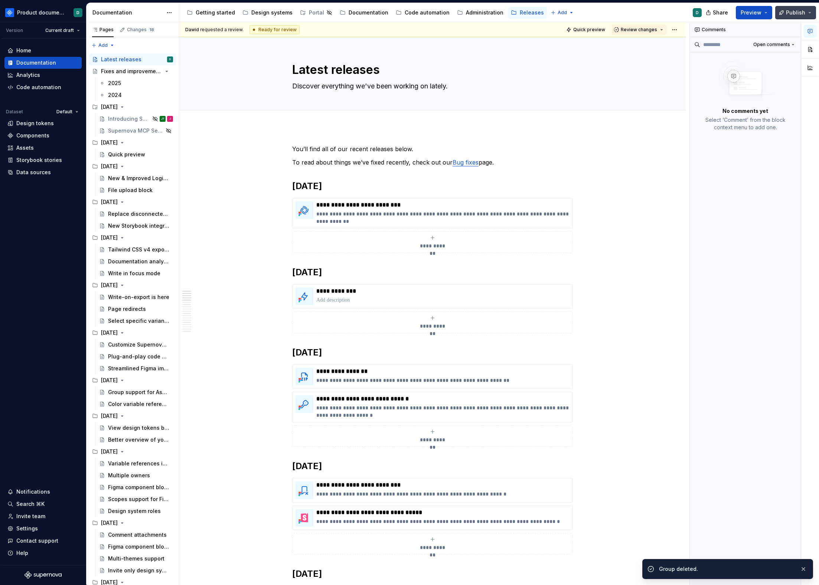
click at [791, 14] on span "Publish" at bounding box center [795, 12] width 19 height 7
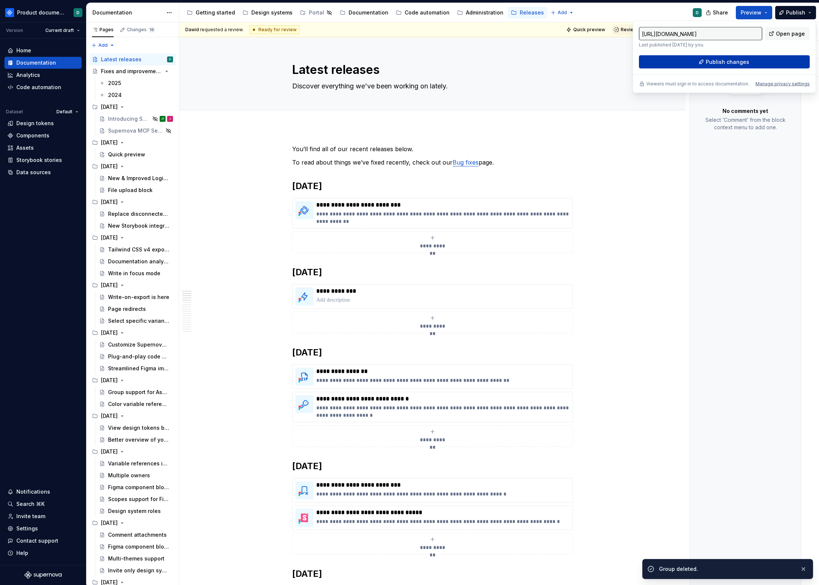
click at [748, 57] on button "Publish changes" at bounding box center [724, 61] width 171 height 13
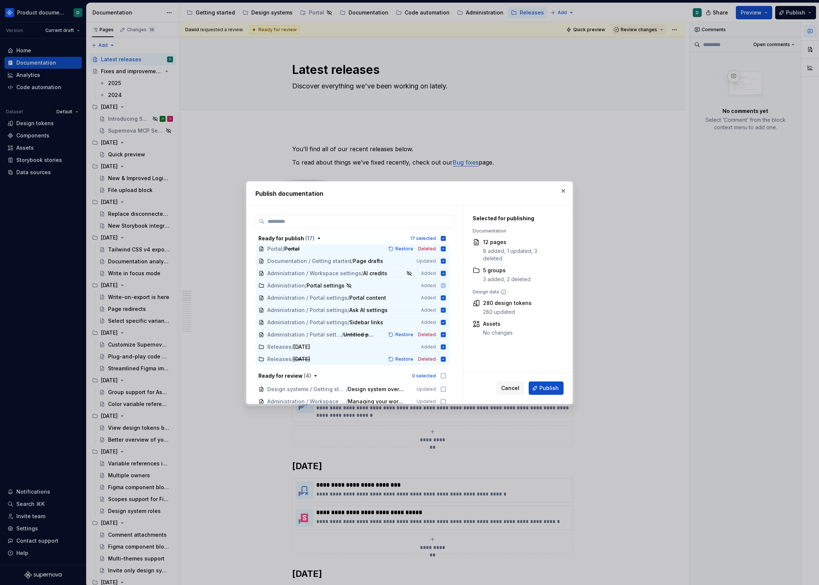
scroll to position [165, 0]
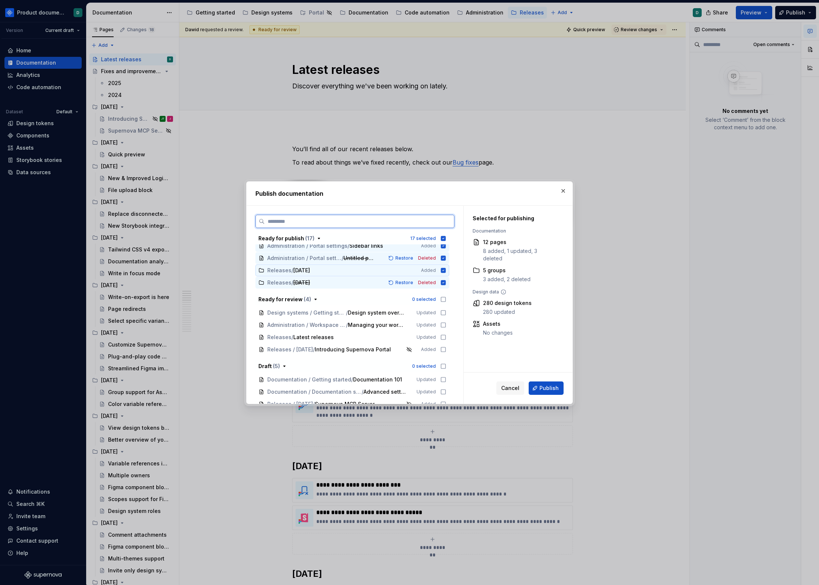
click at [443, 270] on icon at bounding box center [444, 270] width 6 height 6
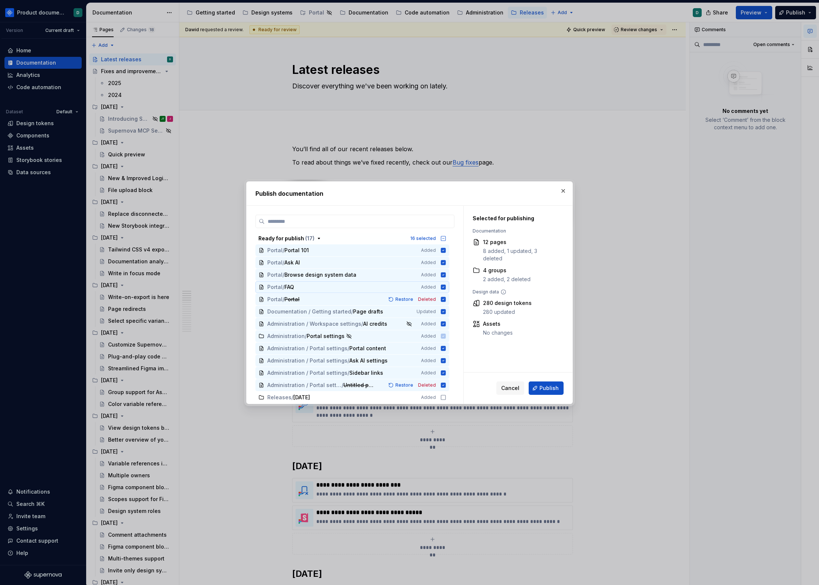
scroll to position [0, 0]
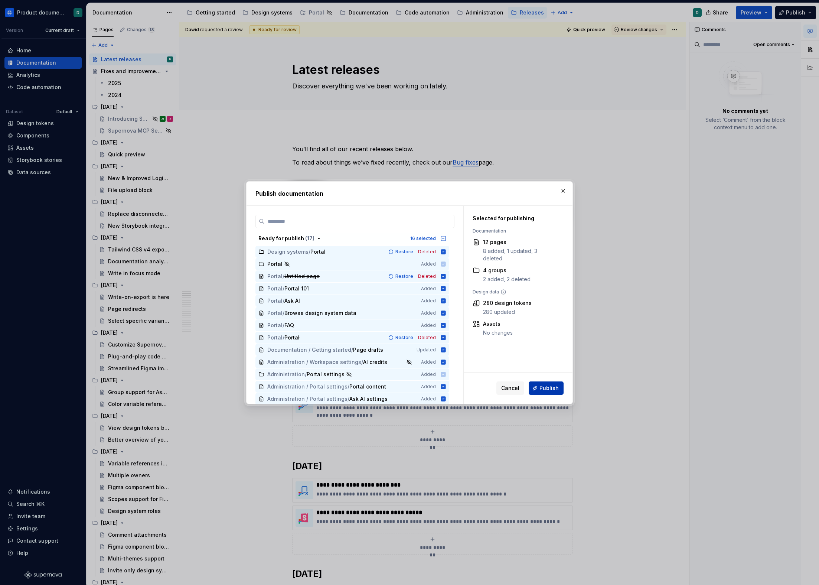
click at [542, 386] on span "Publish" at bounding box center [549, 387] width 19 height 7
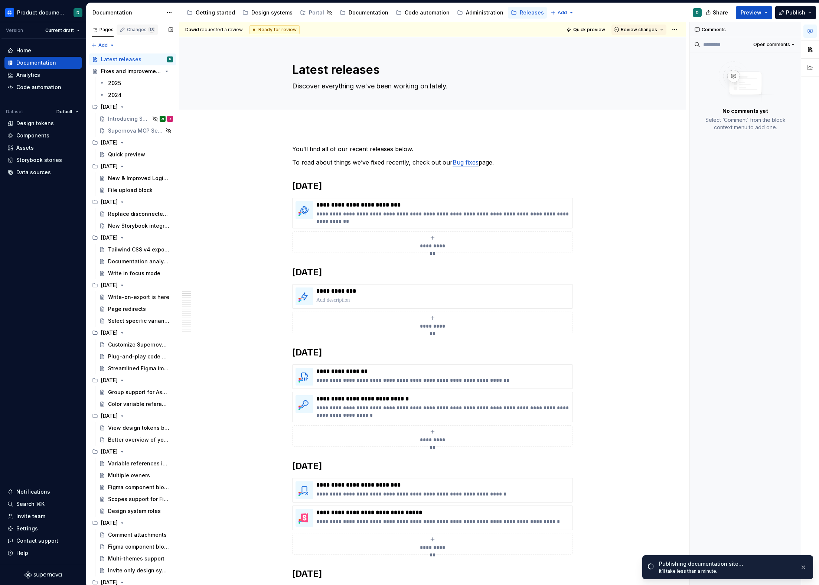
click at [139, 30] on div "Changes 18" at bounding box center [141, 30] width 28 height 6
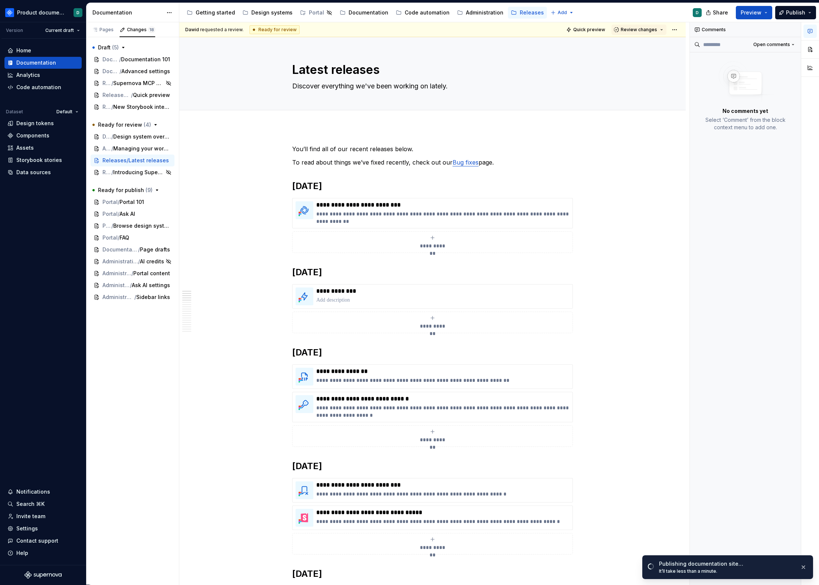
type textarea "*"
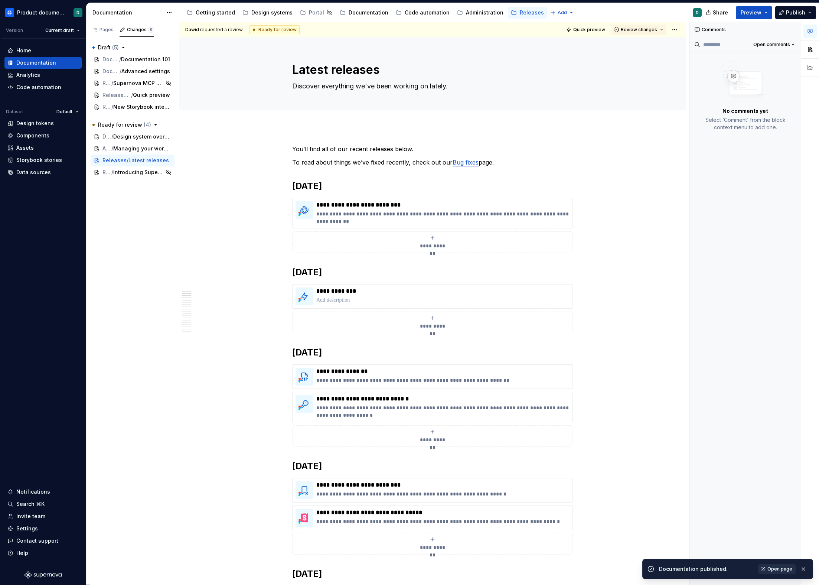
click at [781, 572] on link "Open page" at bounding box center [778, 569] width 38 height 10
click at [53, 528] on div "Settings" at bounding box center [42, 528] width 71 height 7
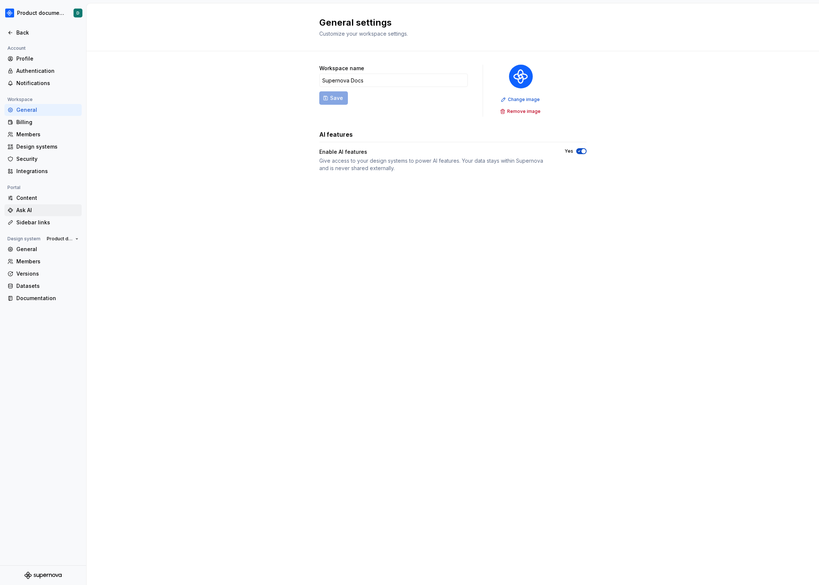
click at [43, 206] on div "Ask AI" at bounding box center [42, 210] width 77 height 12
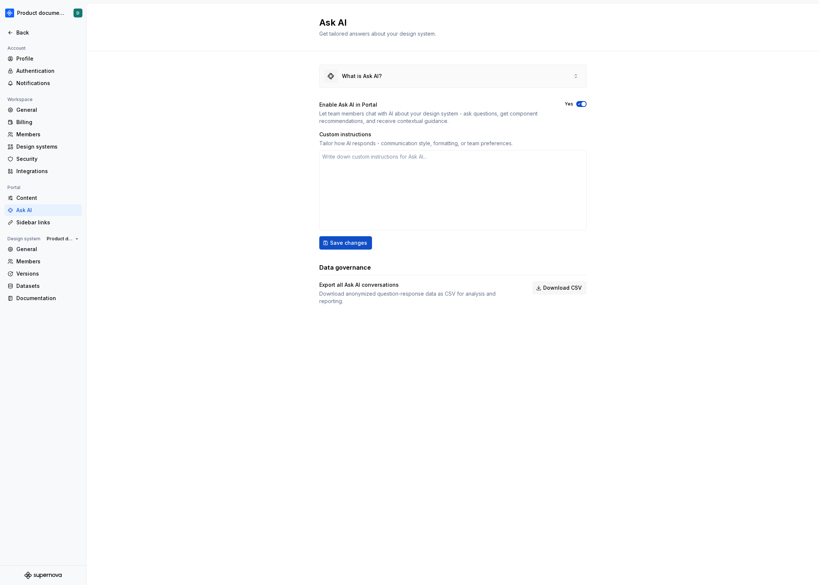
click at [360, 73] on div "What is Ask AI?" at bounding box center [362, 75] width 40 height 7
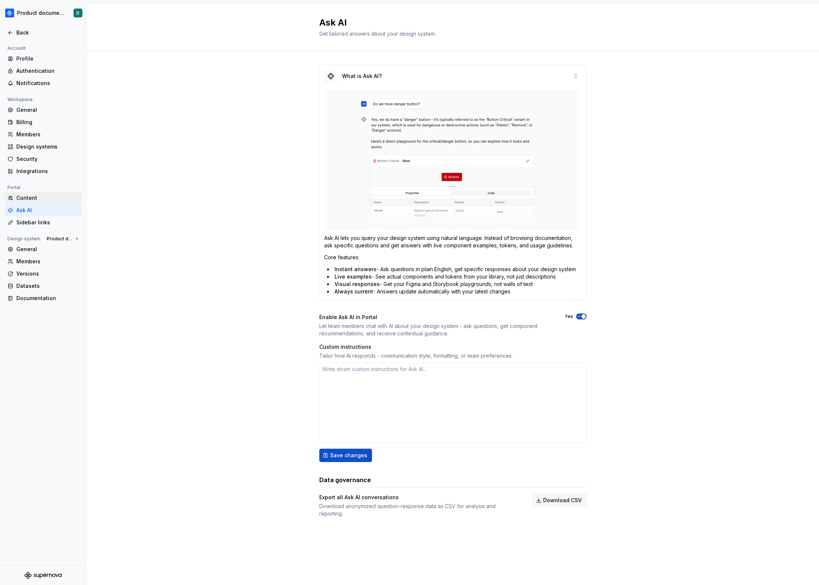
click at [31, 202] on div "Content" at bounding box center [42, 198] width 77 height 12
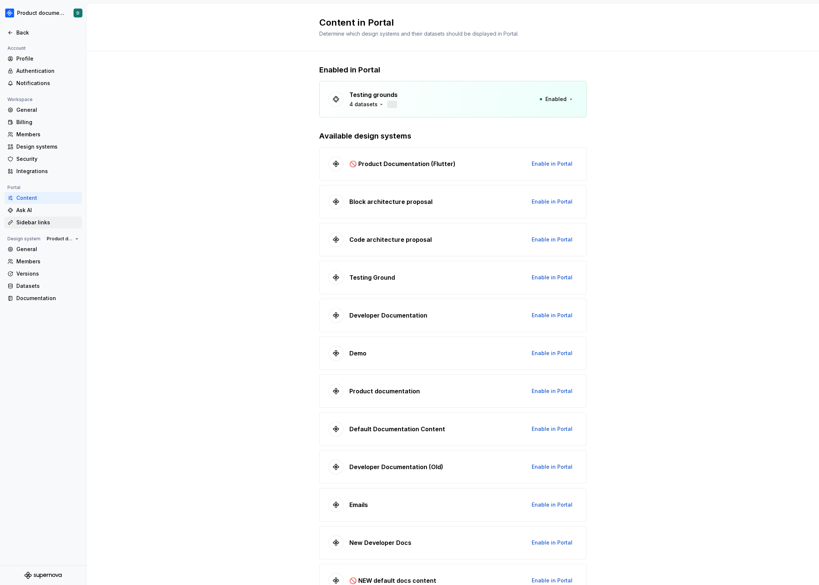
click at [35, 219] on div "Sidebar links" at bounding box center [47, 222] width 62 height 7
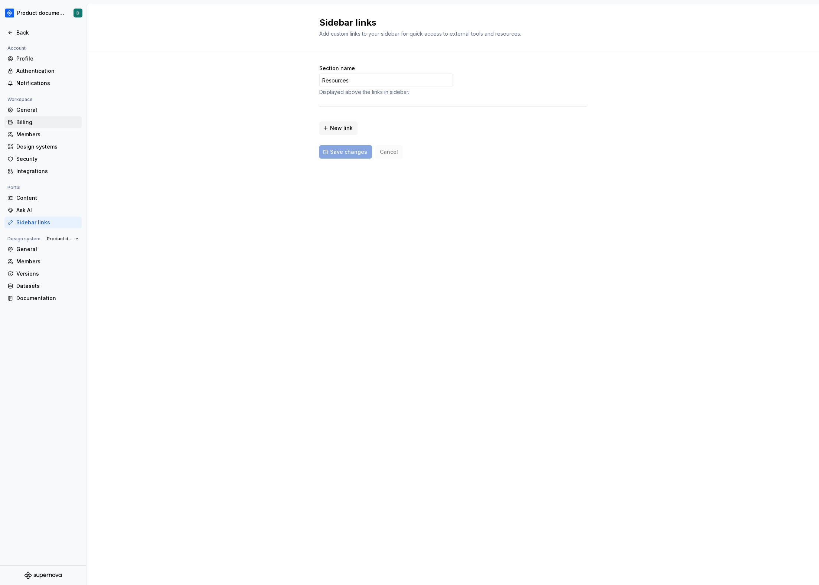
click at [35, 125] on div "Billing" at bounding box center [47, 122] width 62 height 7
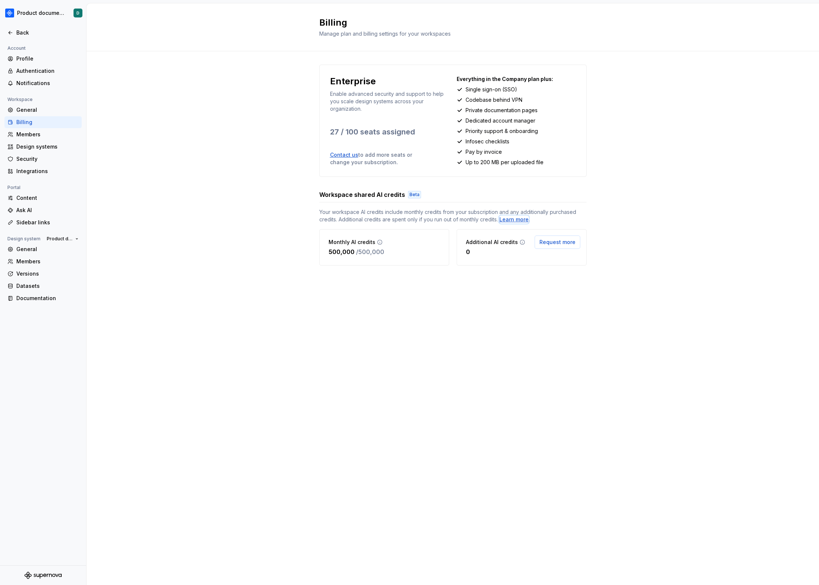
click at [505, 220] on div "Learn more" at bounding box center [514, 219] width 29 height 7
click at [169, 72] on div "Enterprise Enable advanced security and support to help you scale design system…" at bounding box center [453, 172] width 733 height 243
click at [34, 36] on div "Back" at bounding box center [42, 33] width 77 height 12
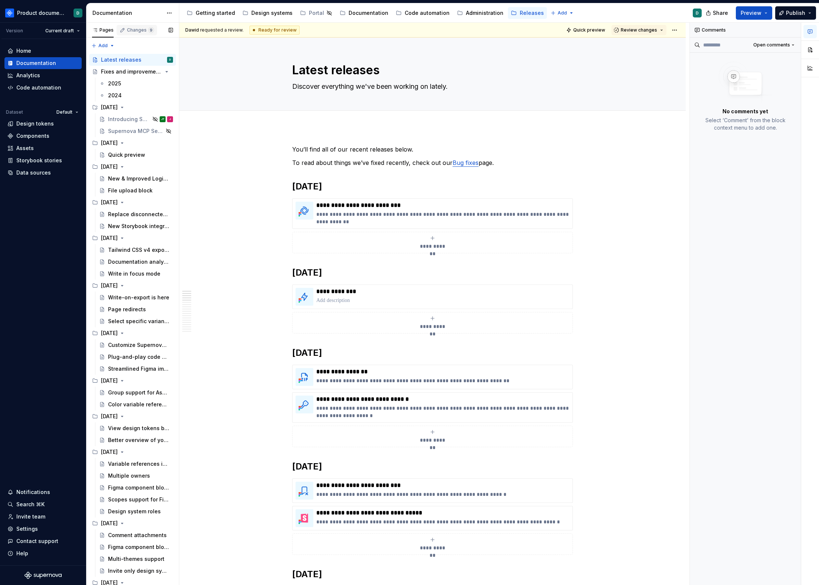
click at [127, 32] on div "Changes 9" at bounding box center [140, 30] width 27 height 6
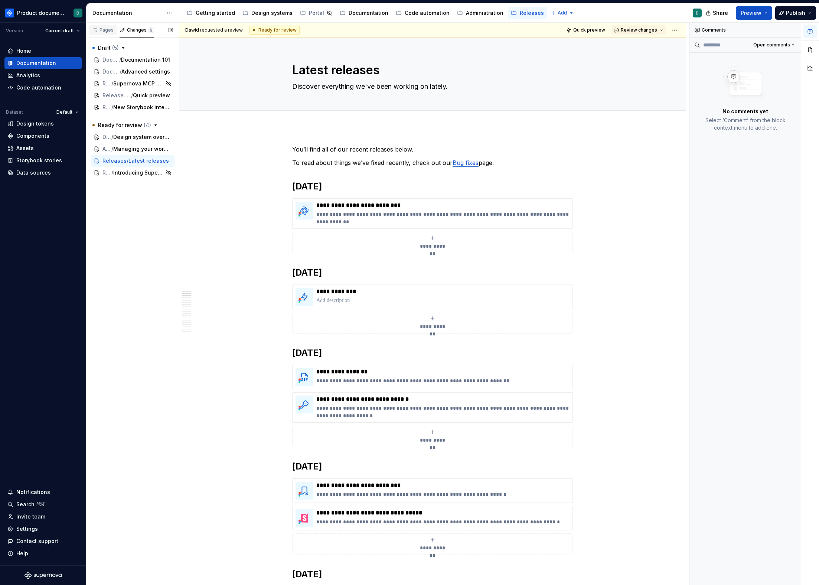
click at [101, 32] on div "Pages" at bounding box center [103, 30] width 22 height 6
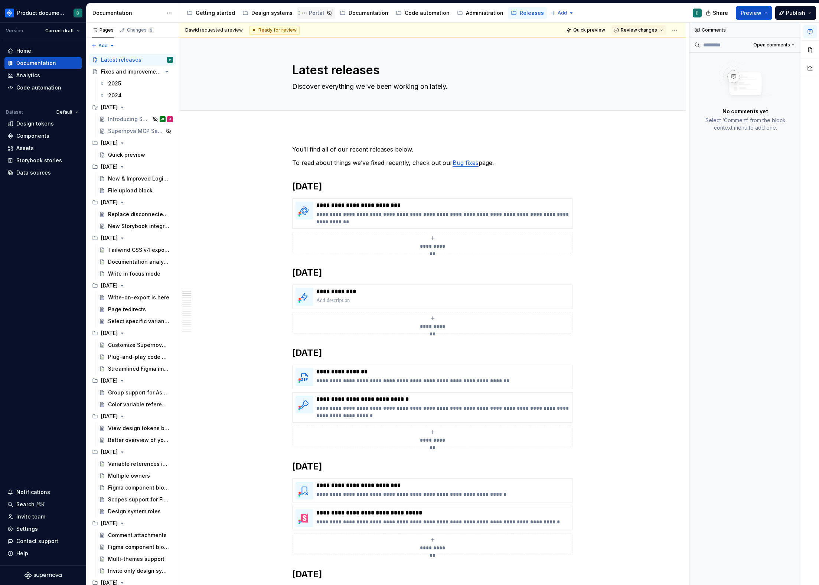
click at [309, 12] on div "Portal" at bounding box center [316, 12] width 15 height 7
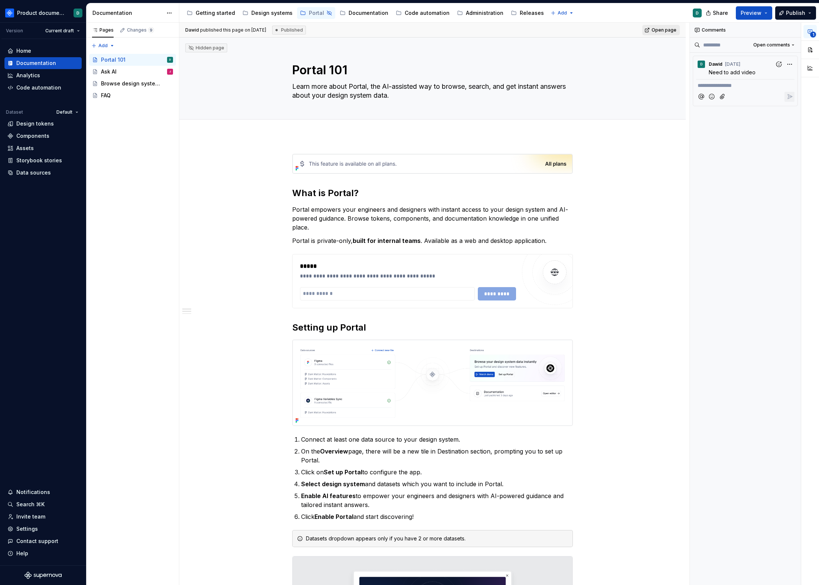
click at [657, 27] on span "Open page" at bounding box center [664, 30] width 25 height 6
click at [300, 13] on button "Page tree" at bounding box center [304, 13] width 9 height 9
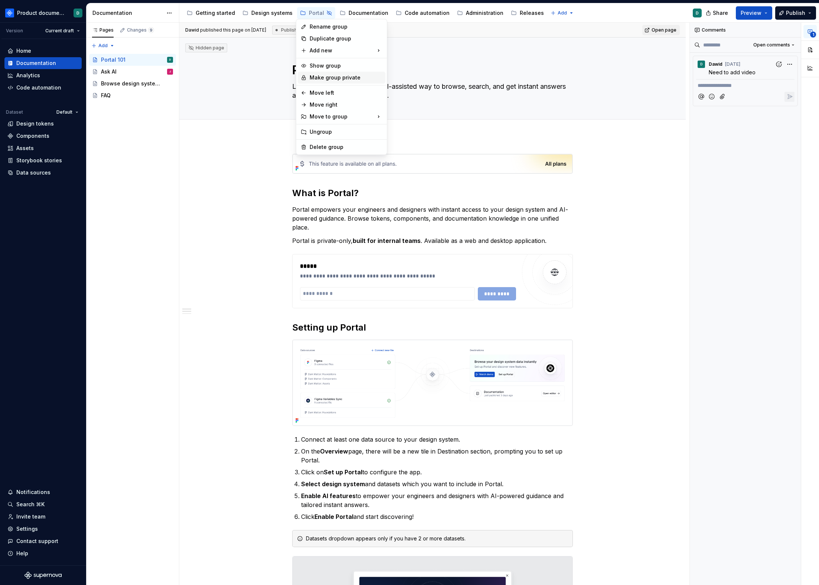
click at [322, 77] on div "Make group private" at bounding box center [346, 77] width 73 height 7
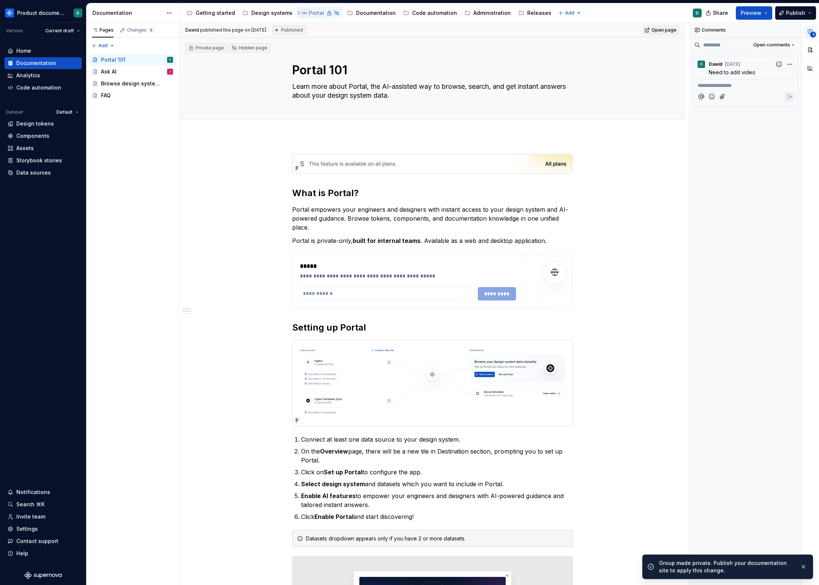
click at [302, 15] on button "Page tree" at bounding box center [304, 13] width 9 height 9
click at [321, 67] on div "Show group" at bounding box center [346, 65] width 73 height 7
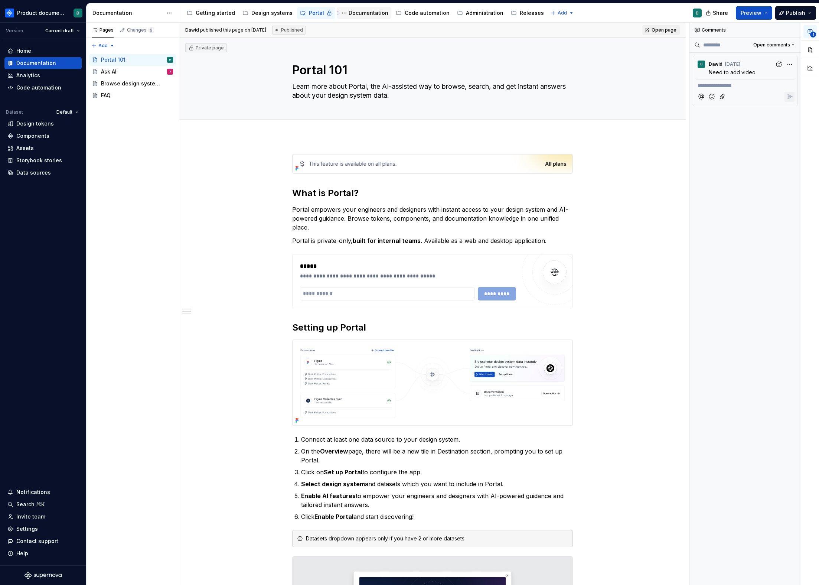
click at [358, 15] on div "Documentation" at bounding box center [369, 12] width 40 height 7
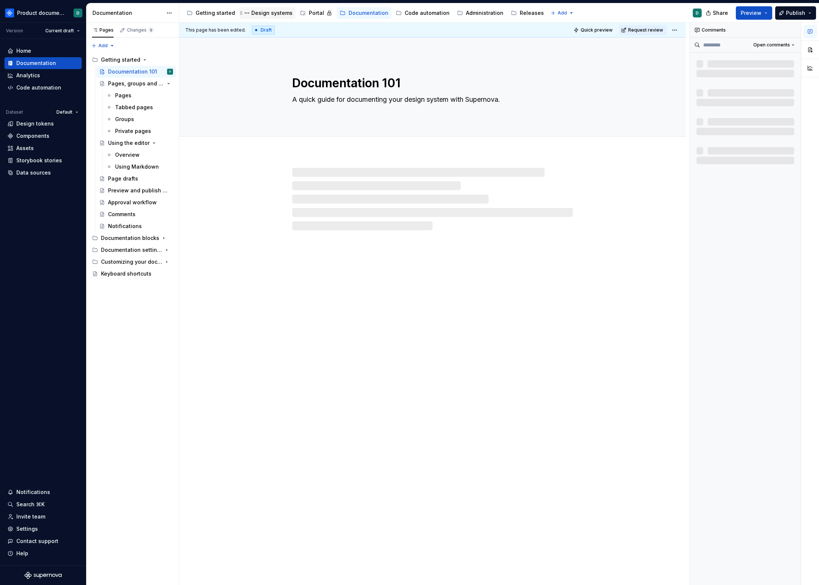
click at [282, 16] on div "Design systems" at bounding box center [271, 12] width 41 height 7
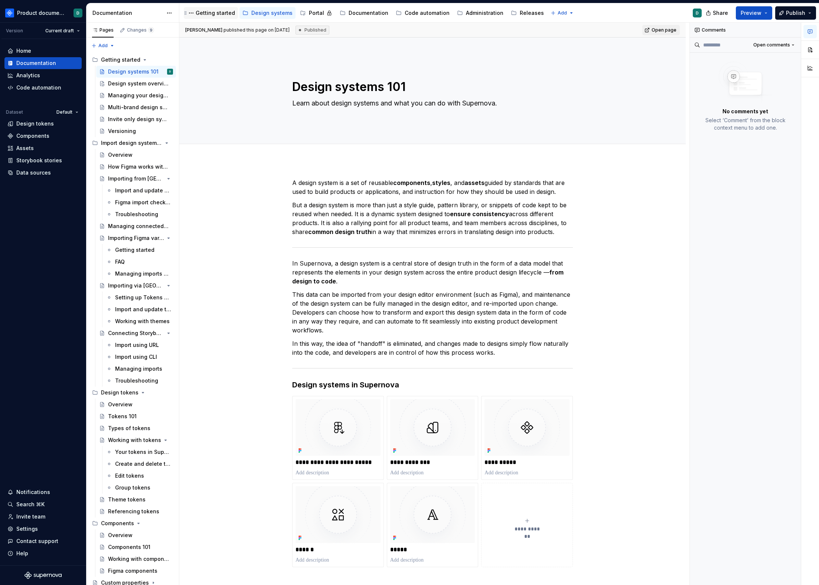
click at [229, 10] on div "Getting started" at bounding box center [215, 12] width 39 height 7
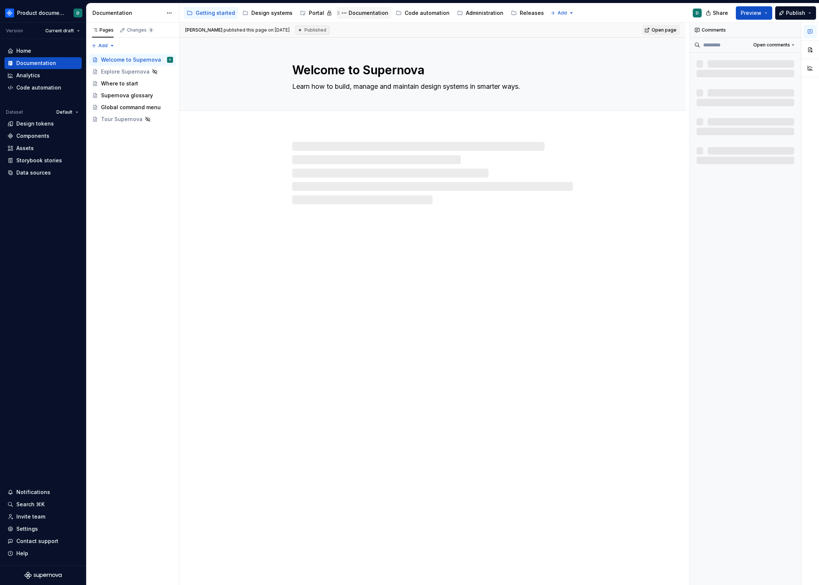
click at [355, 9] on div "Documentation" at bounding box center [369, 12] width 40 height 7
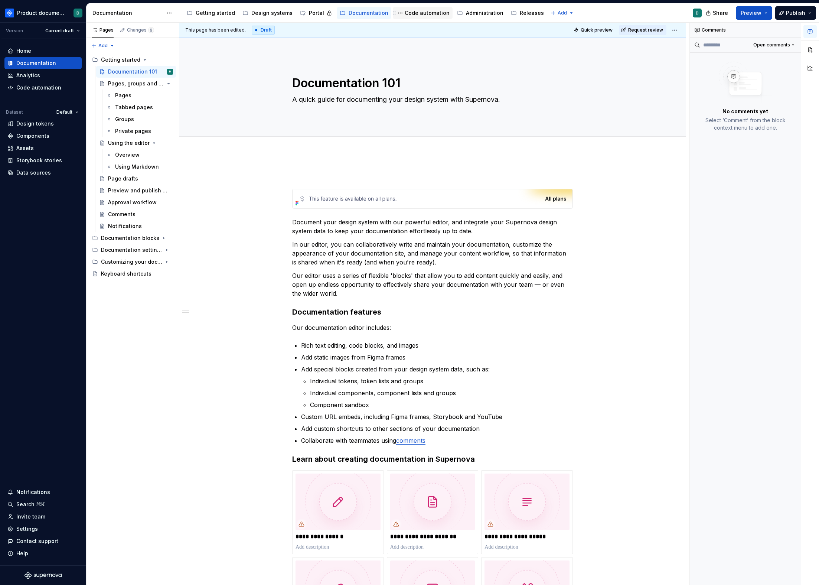
click at [422, 13] on div "Code automation" at bounding box center [427, 12] width 45 height 7
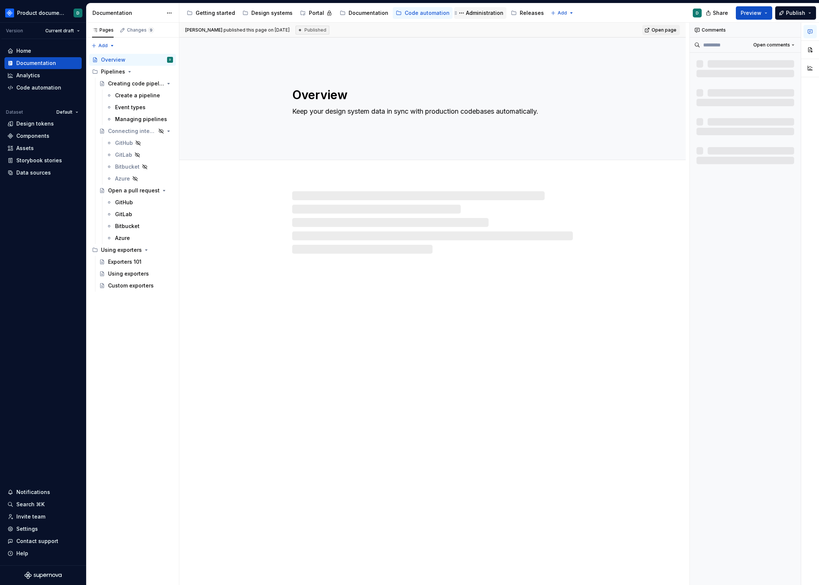
click at [469, 13] on div "Administration" at bounding box center [485, 12] width 38 height 7
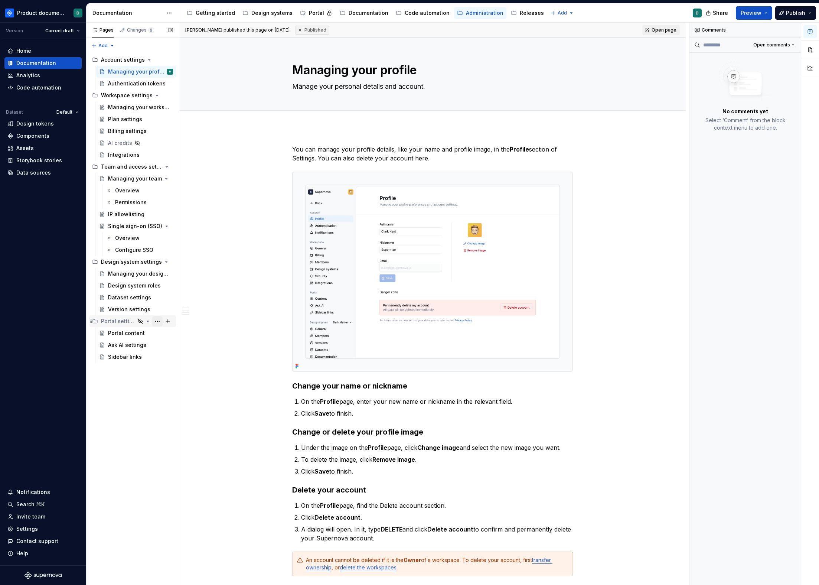
click at [157, 322] on button "Page tree" at bounding box center [157, 321] width 10 height 10
click at [175, 385] on div "Make group private" at bounding box center [202, 385] width 73 height 7
click at [154, 322] on button "Page tree" at bounding box center [157, 321] width 10 height 10
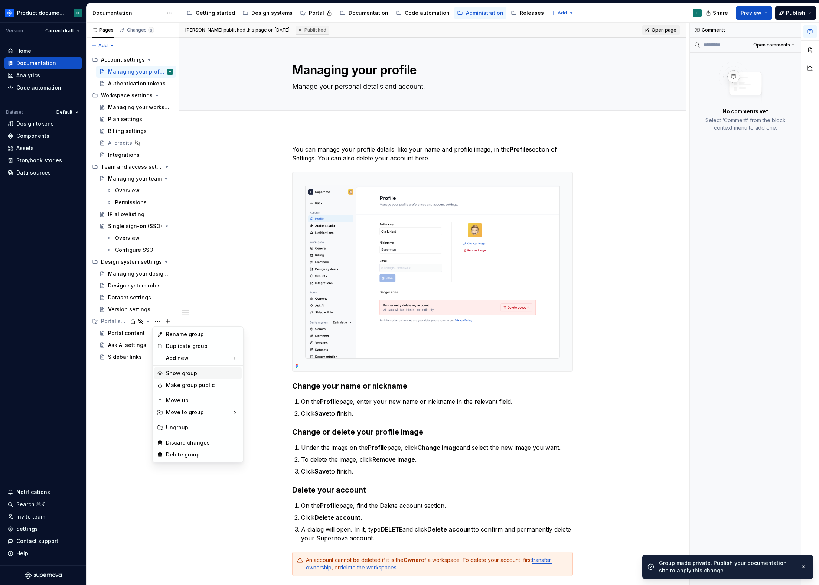
click at [179, 374] on div "Show group" at bounding box center [202, 373] width 73 height 7
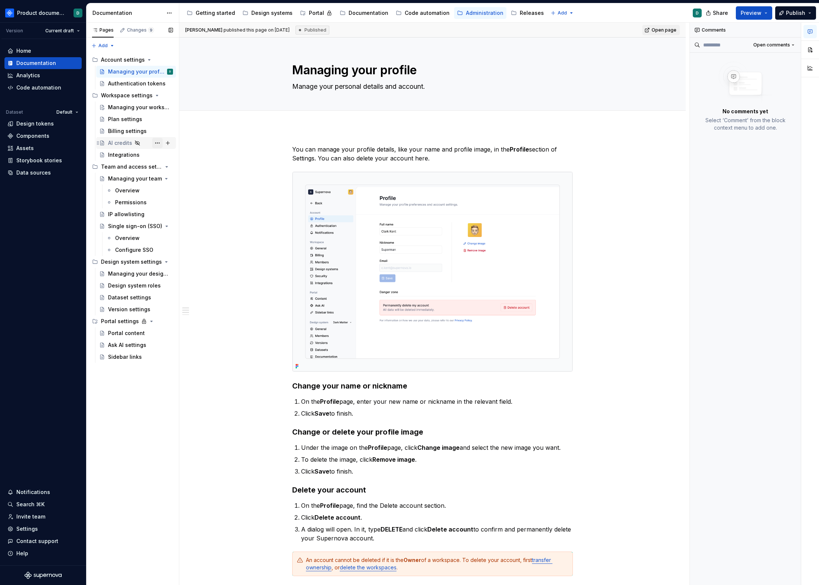
click at [159, 143] on button "Page tree" at bounding box center [157, 143] width 10 height 10
click at [181, 207] on div "Make page private" at bounding box center [202, 206] width 73 height 7
click at [160, 144] on button "Page tree" at bounding box center [157, 143] width 10 height 10
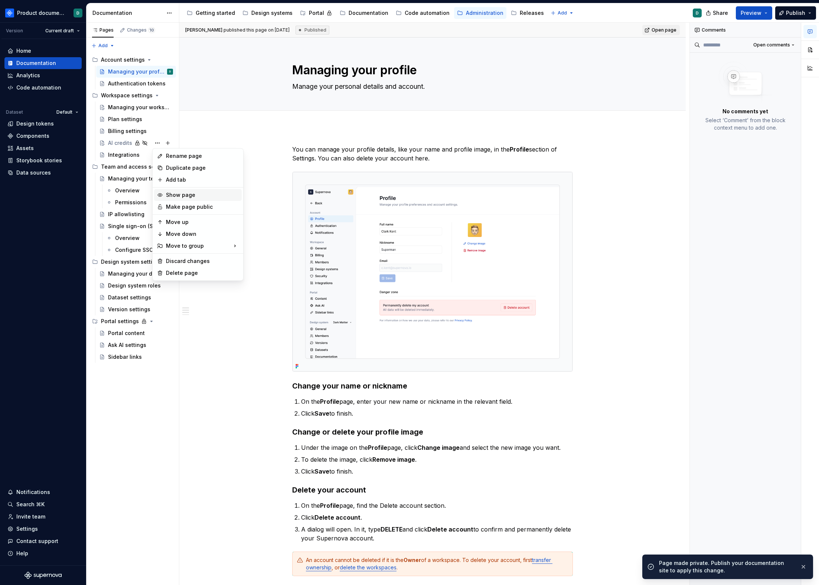
click at [184, 195] on div "Show page" at bounding box center [202, 194] width 73 height 7
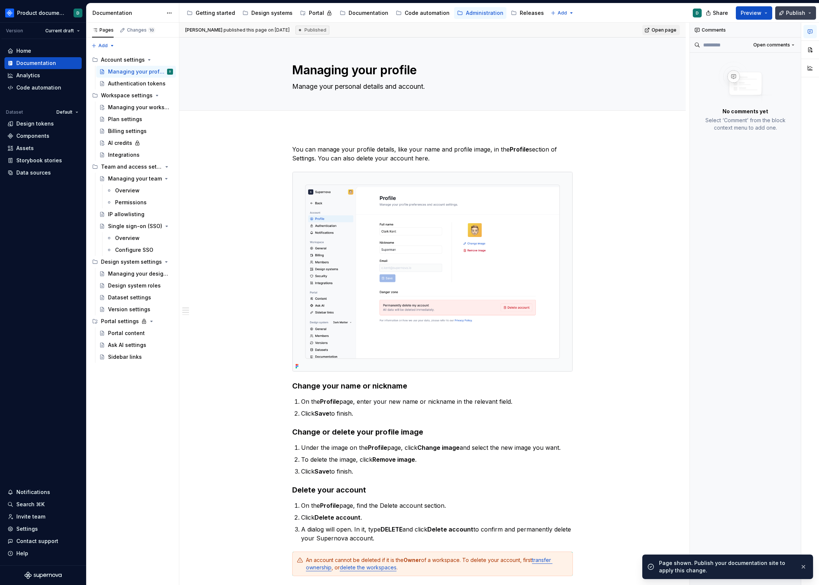
click at [800, 16] on span "Publish" at bounding box center [795, 12] width 19 height 7
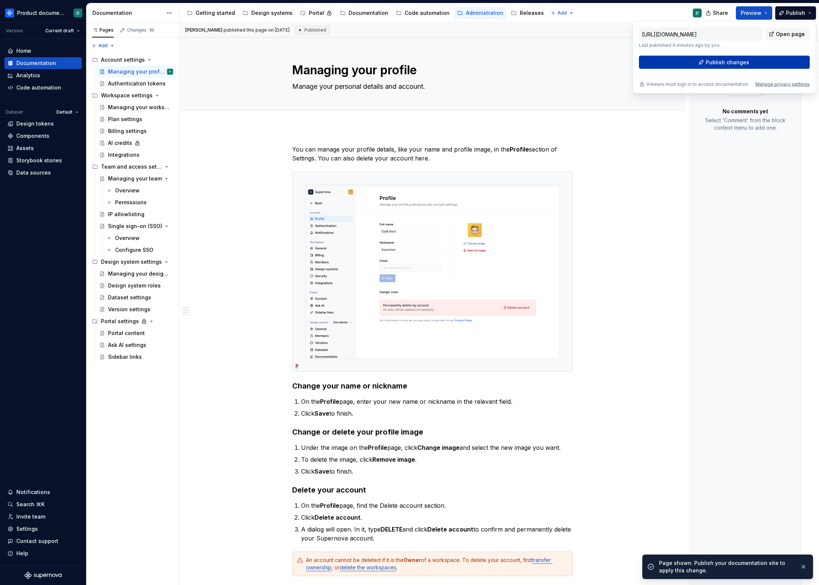
click at [736, 65] on span "Publish changes" at bounding box center [727, 62] width 43 height 7
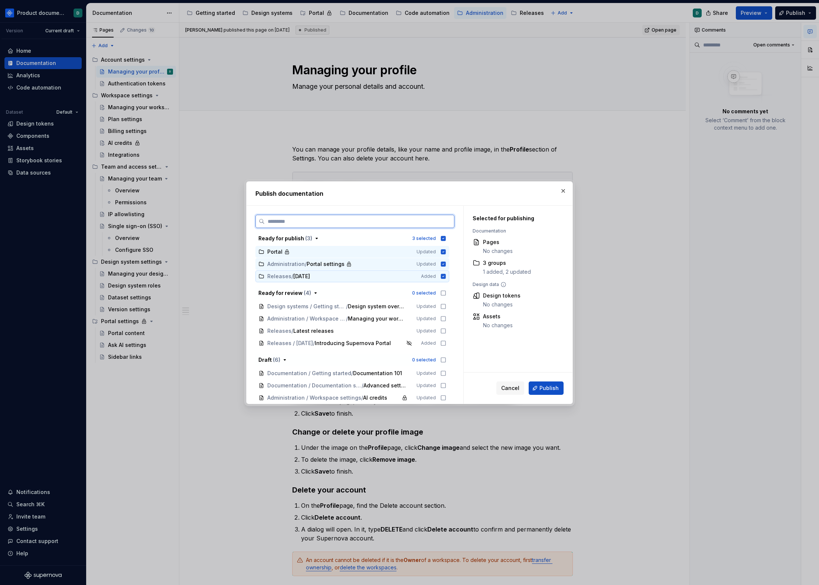
click at [376, 275] on div "Releases / [DATE]" at bounding box center [339, 276] width 145 height 7
click at [541, 389] on span "Publish" at bounding box center [549, 387] width 19 height 7
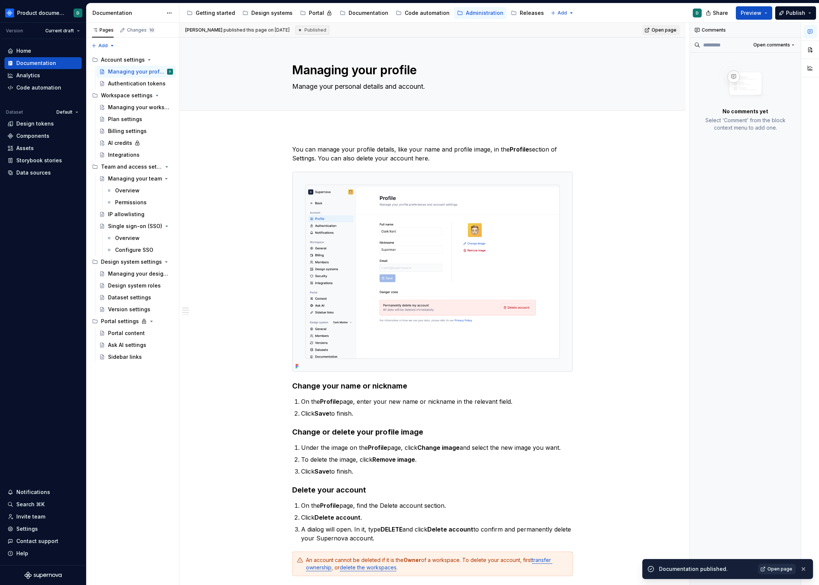
click at [776, 569] on span "Open page" at bounding box center [780, 569] width 25 height 6
click at [149, 139] on div "AI credits" at bounding box center [140, 143] width 65 height 10
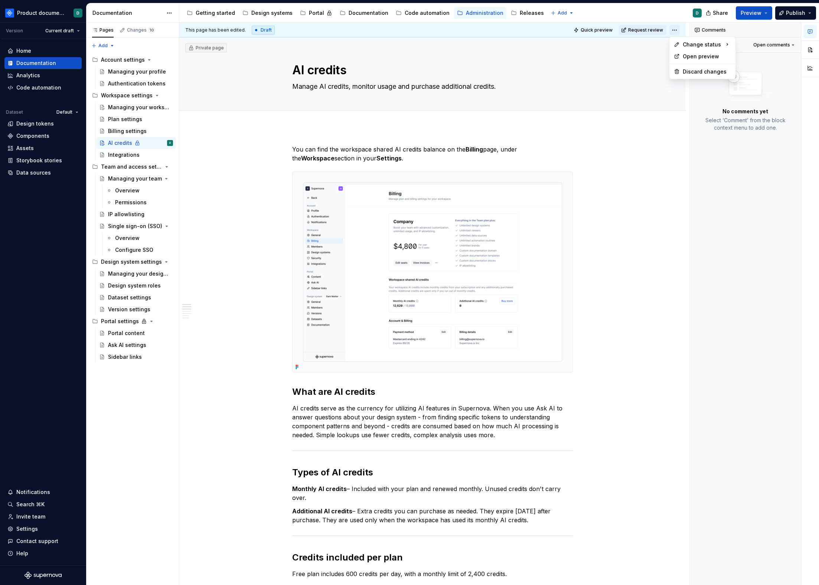
click at [673, 30] on html "Product documentation D Version Current draft Home Documentation Analytics Code…" at bounding box center [409, 292] width 819 height 585
click at [773, 69] on div "Changes requested" at bounding box center [783, 69] width 52 height 7
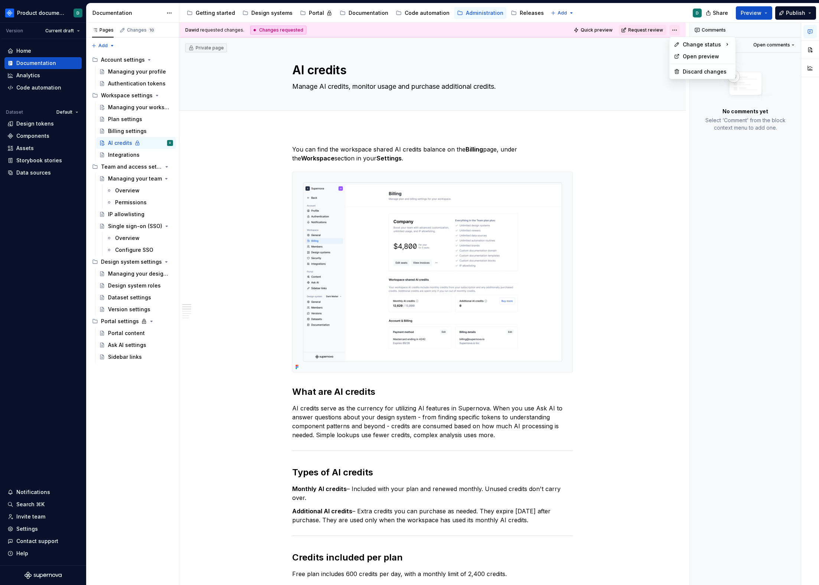
click at [677, 29] on html "Product documentation D Version Current draft Home Documentation Analytics Code…" at bounding box center [409, 292] width 819 height 585
click at [768, 77] on div "Ready for publish" at bounding box center [773, 82] width 75 height 12
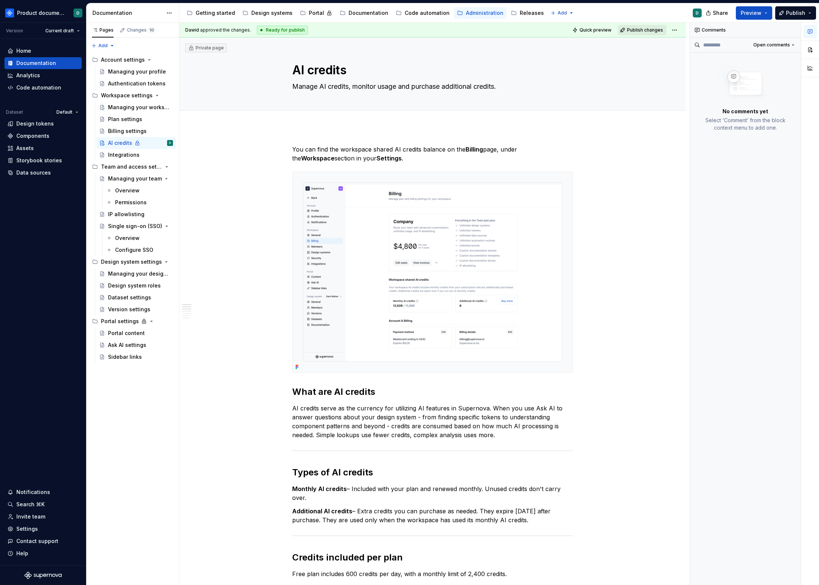
click at [645, 32] on span "Publish changes" at bounding box center [645, 30] width 36 height 6
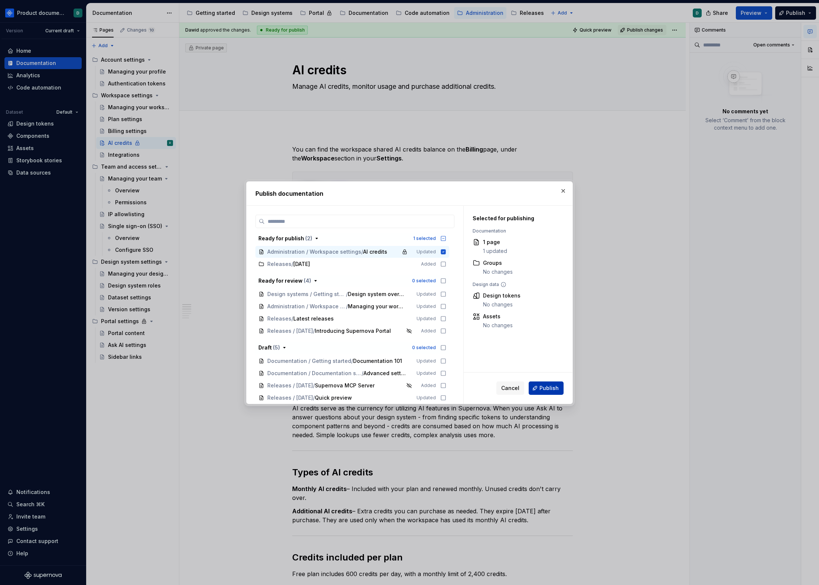
click at [549, 392] on button "Publish" at bounding box center [546, 388] width 35 height 13
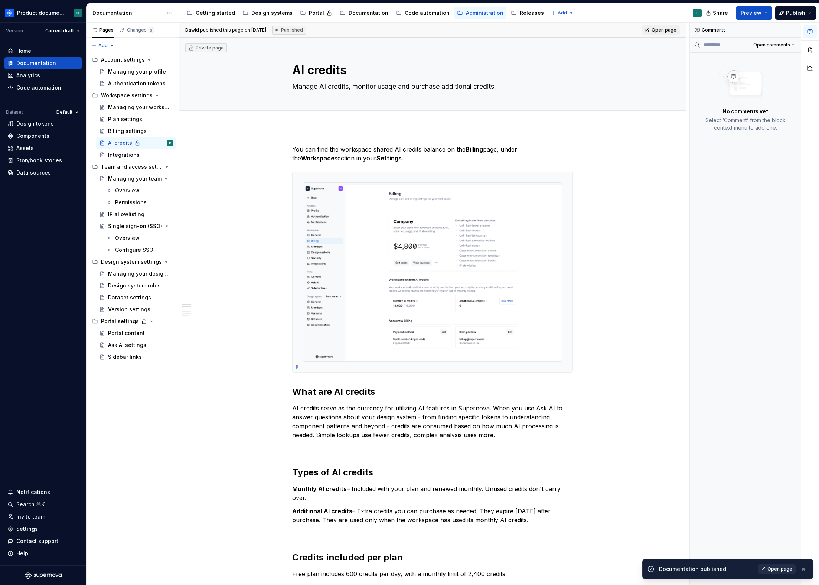
click at [778, 564] on link "Open page" at bounding box center [778, 569] width 38 height 10
type textarea "*"
